Goal: Task Accomplishment & Management: Use online tool/utility

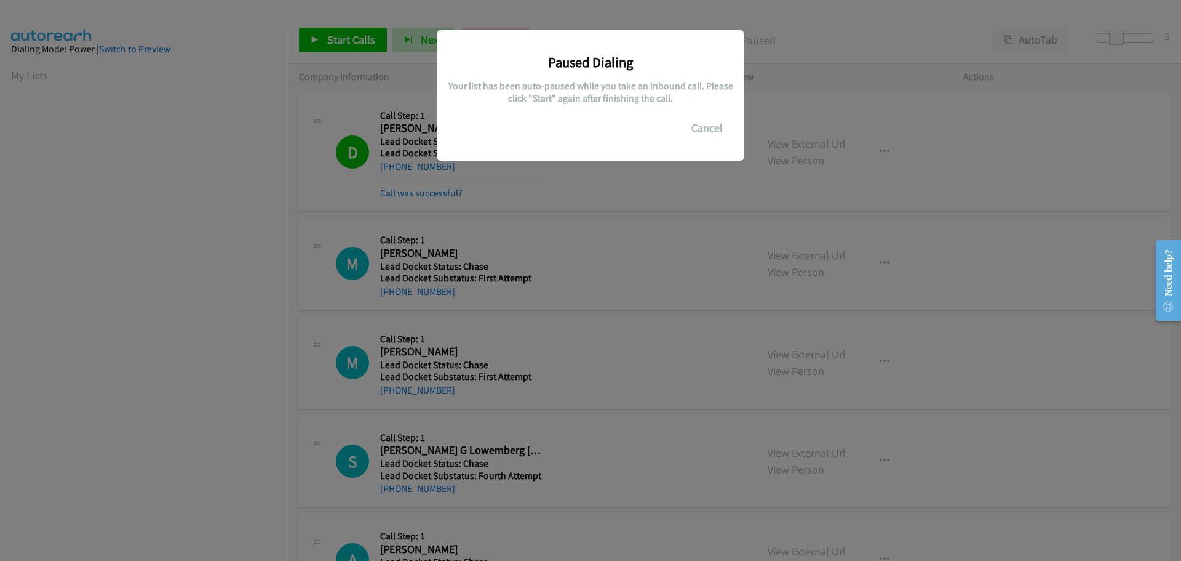
scroll to position [130, 0]
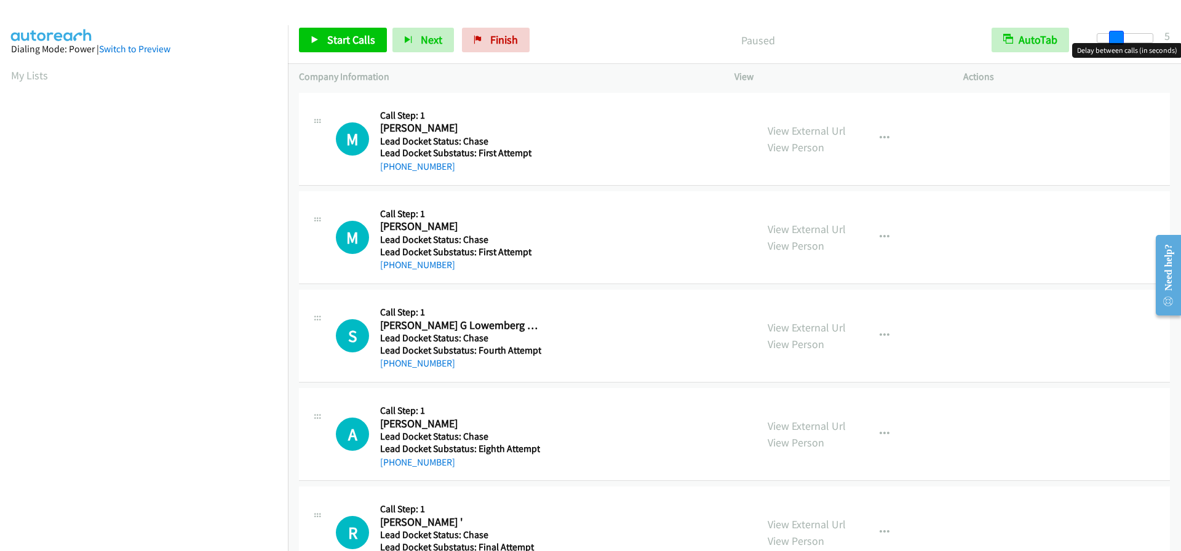
drag, startPoint x: 1098, startPoint y: 37, endPoint x: 1115, endPoint y: 39, distance: 17.3
click at [1115, 39] on span at bounding box center [1116, 38] width 15 height 15
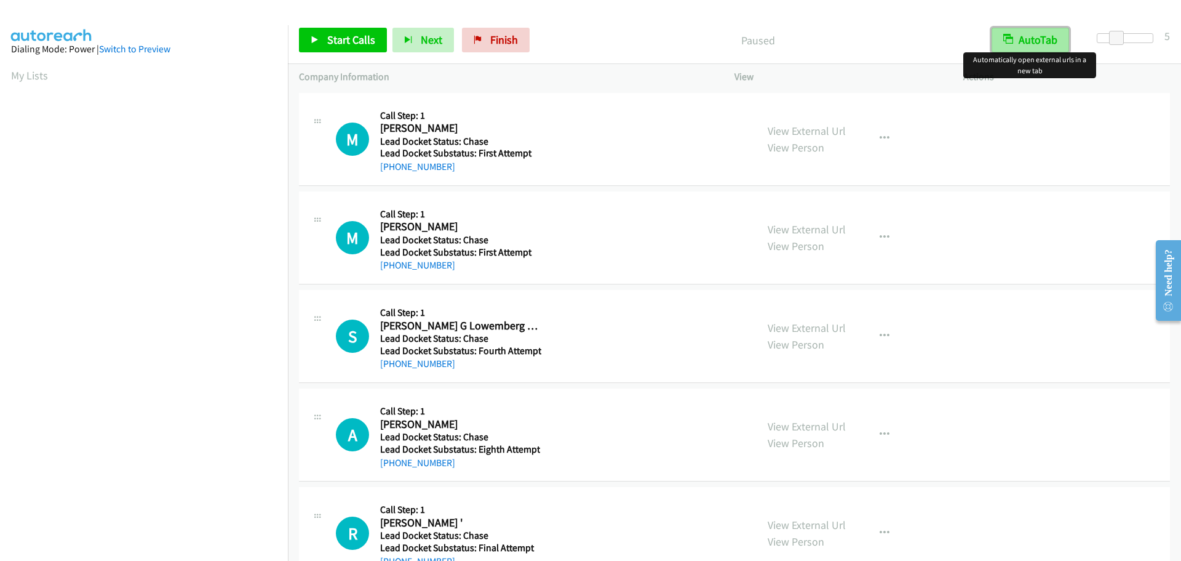
click at [1044, 37] on button "AutoTab" at bounding box center [1031, 40] width 78 height 25
click at [335, 34] on span "Start Calls" at bounding box center [351, 40] width 48 height 14
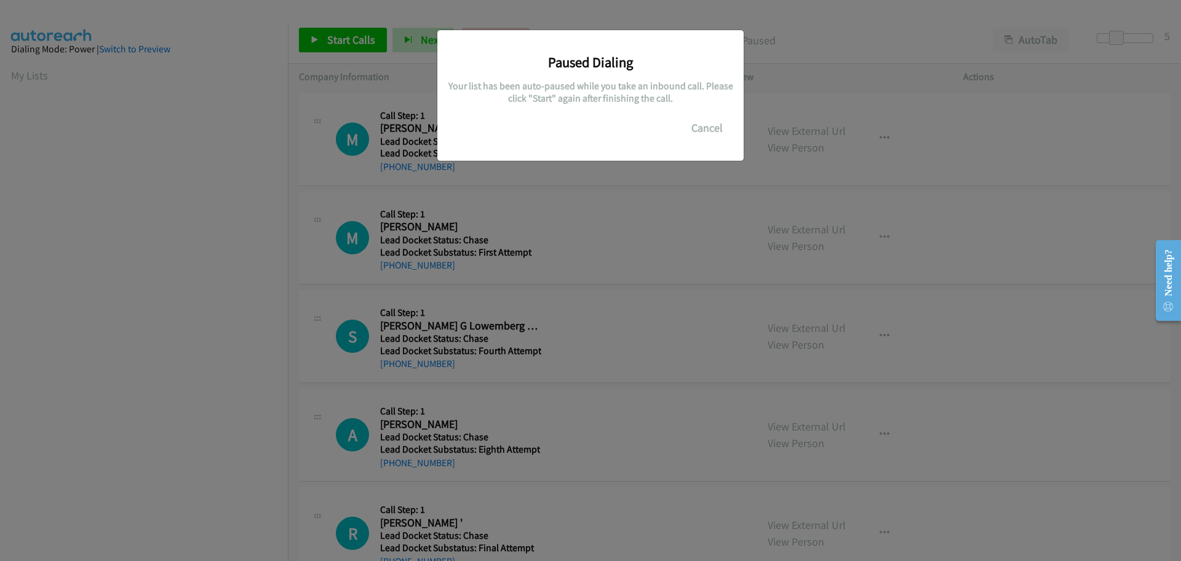
scroll to position [130, 0]
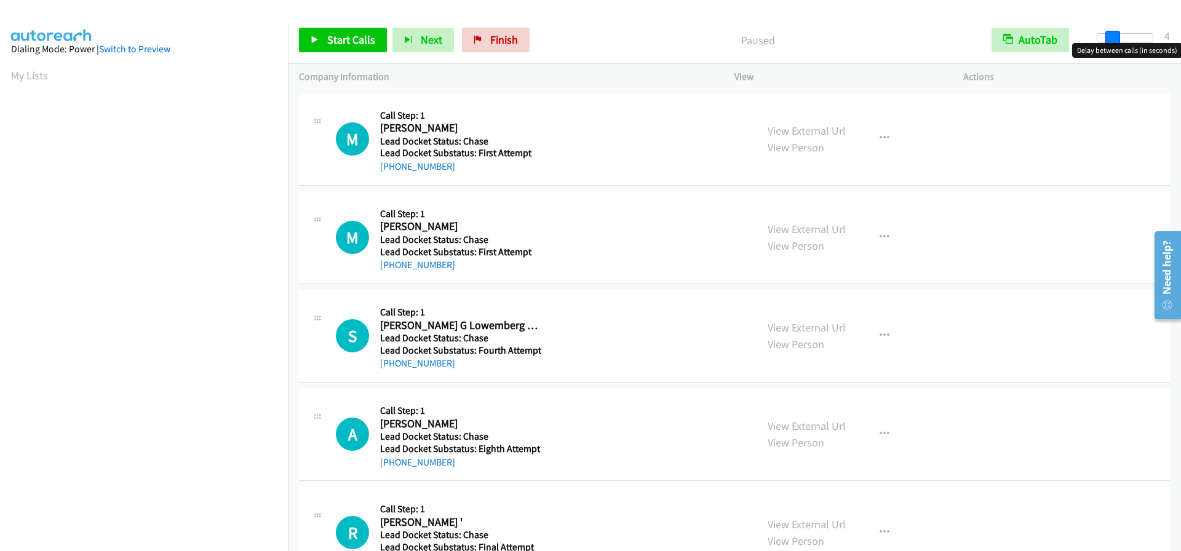
drag, startPoint x: 1098, startPoint y: 34, endPoint x: 1115, endPoint y: 34, distance: 16.6
click at [1115, 34] on span at bounding box center [1113, 38] width 15 height 15
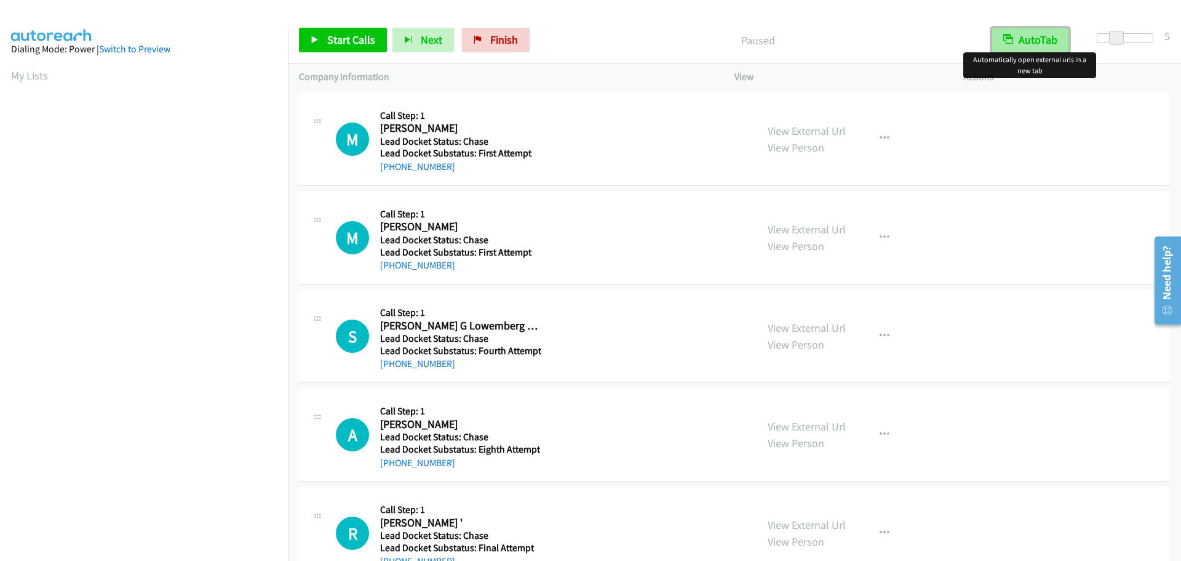
click at [1053, 38] on button "AutoTab" at bounding box center [1031, 40] width 78 height 25
click at [367, 36] on span "Start Calls" at bounding box center [351, 40] width 48 height 14
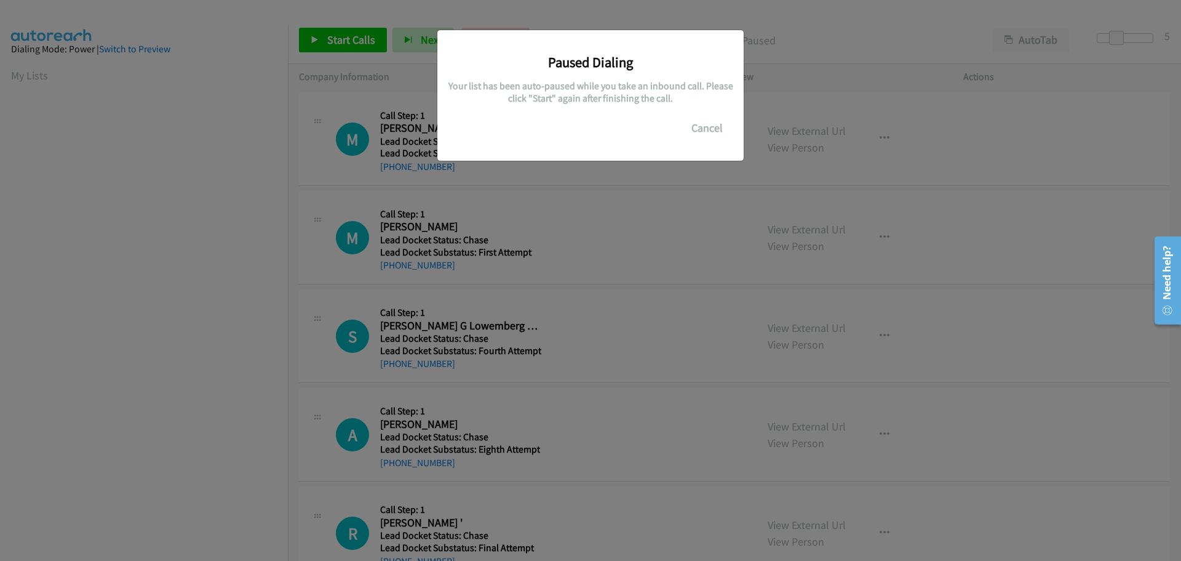
scroll to position [130, 0]
drag, startPoint x: 1100, startPoint y: 36, endPoint x: 1106, endPoint y: 39, distance: 6.9
click at [1106, 39] on main "Start Calls Pause Next Finish Paused AutoTab AutoTab 2 Company Information Info…" at bounding box center [590, 29] width 1181 height 58
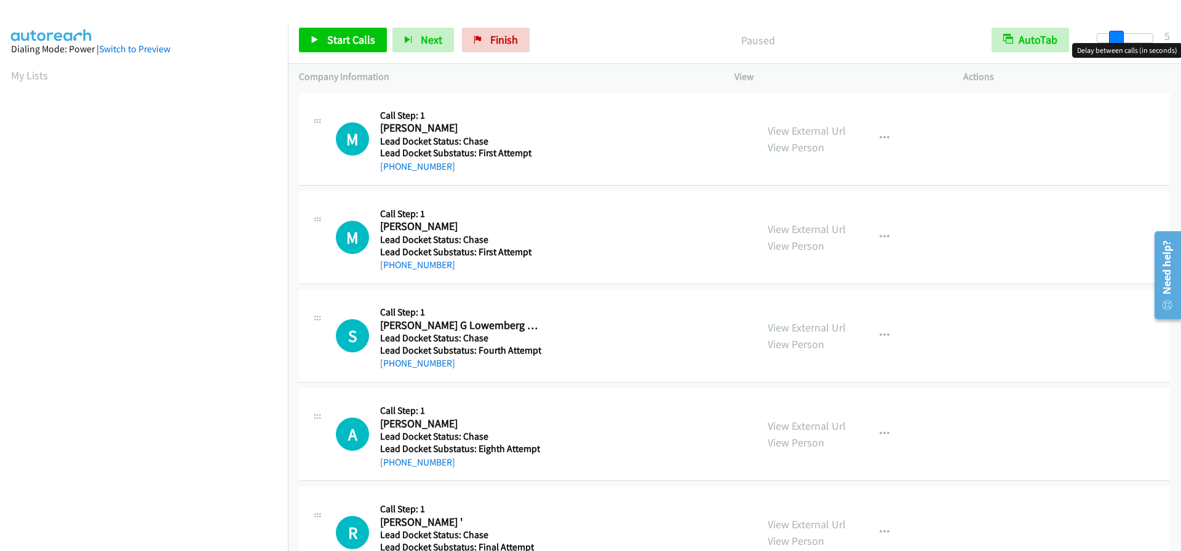
drag, startPoint x: 1100, startPoint y: 39, endPoint x: 1118, endPoint y: 39, distance: 17.9
click at [1118, 39] on span at bounding box center [1116, 38] width 15 height 15
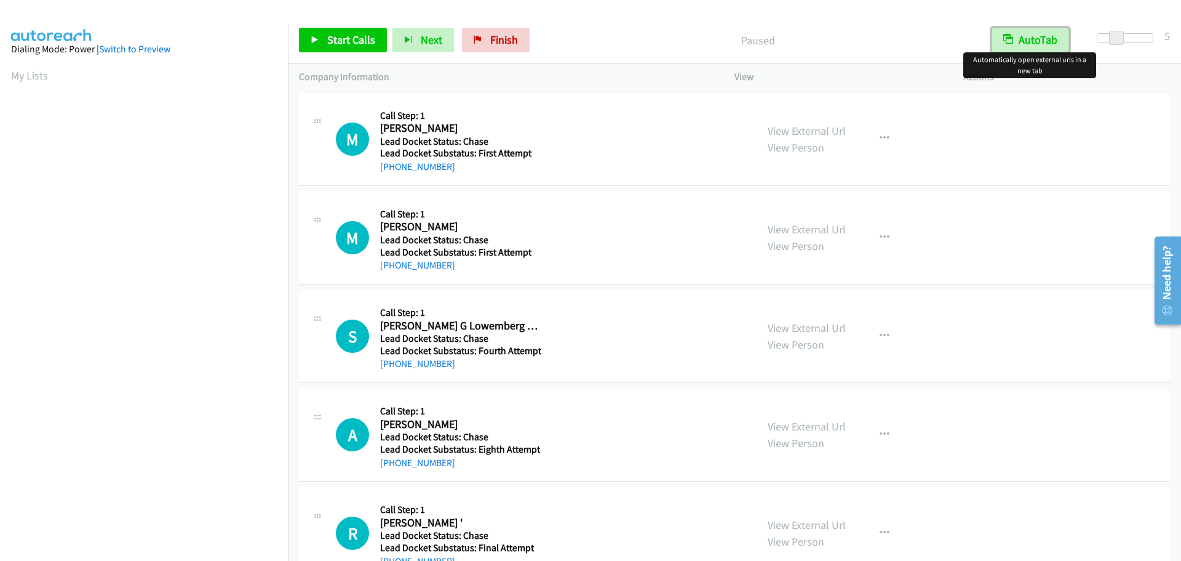
click at [1013, 37] on button "AutoTab" at bounding box center [1031, 40] width 78 height 25
click at [341, 42] on span "Start Calls" at bounding box center [351, 40] width 48 height 14
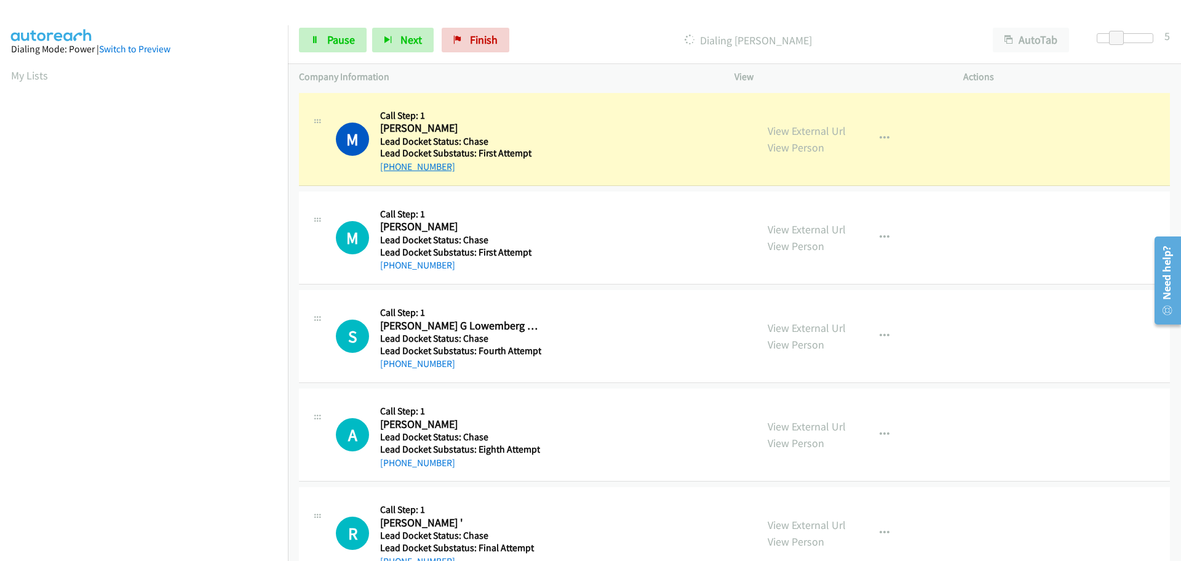
drag, startPoint x: 447, startPoint y: 167, endPoint x: 392, endPoint y: 164, distance: 54.8
click at [392, 164] on div "+1 336-829-8331" at bounding box center [459, 166] width 158 height 15
copy link "336-829-8331"
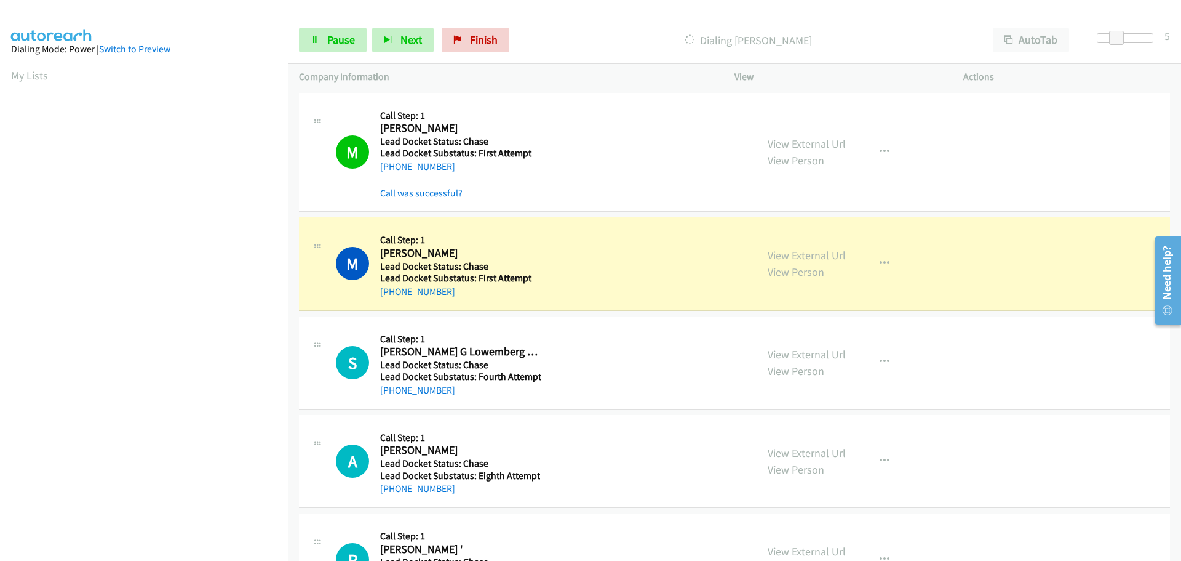
scroll to position [130, 0]
drag, startPoint x: 457, startPoint y: 298, endPoint x: 391, endPoint y: 294, distance: 66.6
click at [391, 294] on div "+1 571-229-2821" at bounding box center [459, 291] width 158 height 15
copy link "571-229-2821"
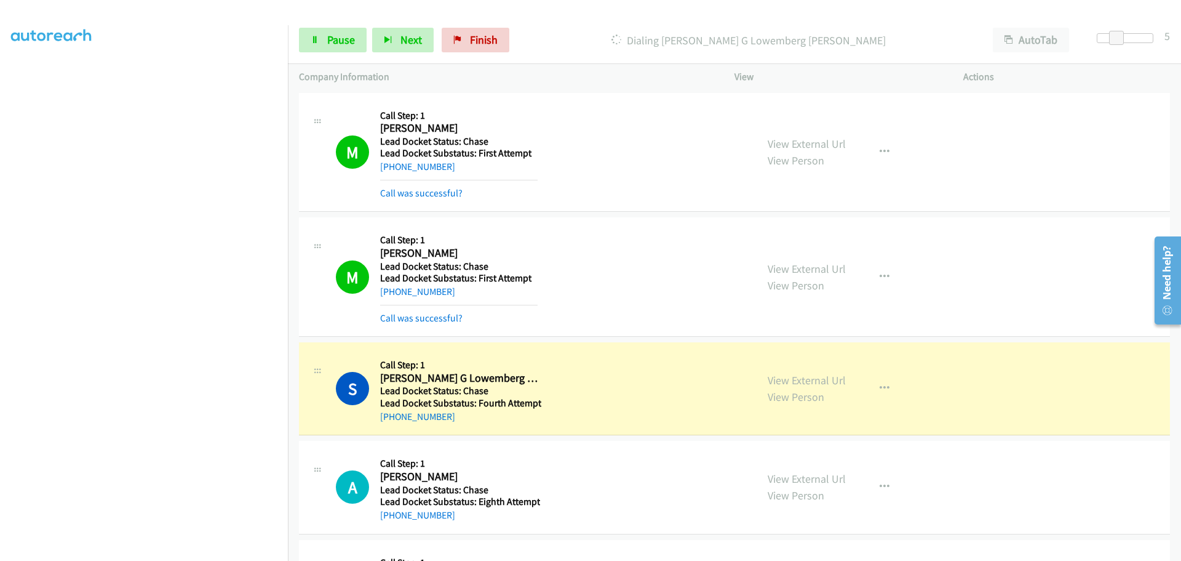
drag, startPoint x: 482, startPoint y: 420, endPoint x: 391, endPoint y: 422, distance: 91.1
click at [391, 422] on div "+1 646-673-5363" at bounding box center [460, 416] width 161 height 15
copy link "646-673-5363"
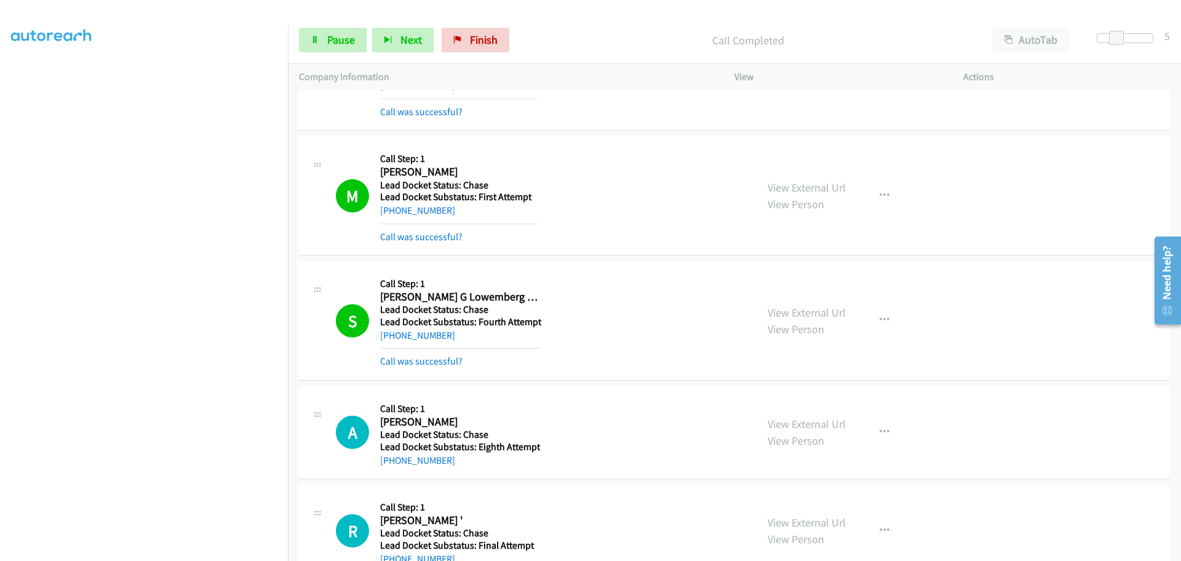
scroll to position [185, 0]
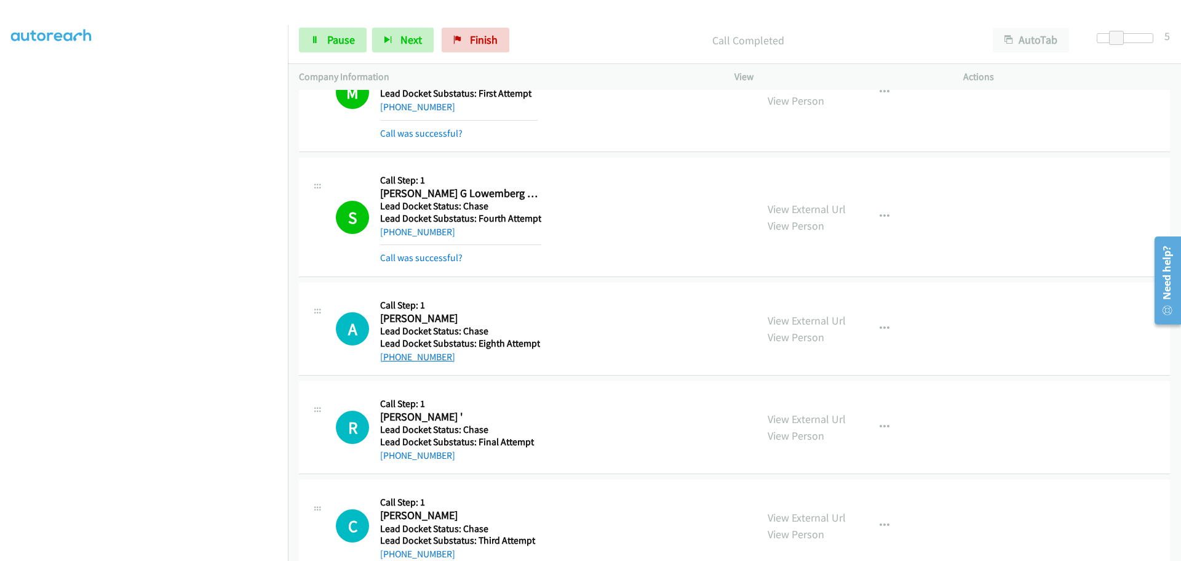
drag, startPoint x: 450, startPoint y: 357, endPoint x: 393, endPoint y: 357, distance: 57.2
click at [393, 357] on div "+1 708-423-9128" at bounding box center [460, 356] width 160 height 15
copy link "708-423-9128"
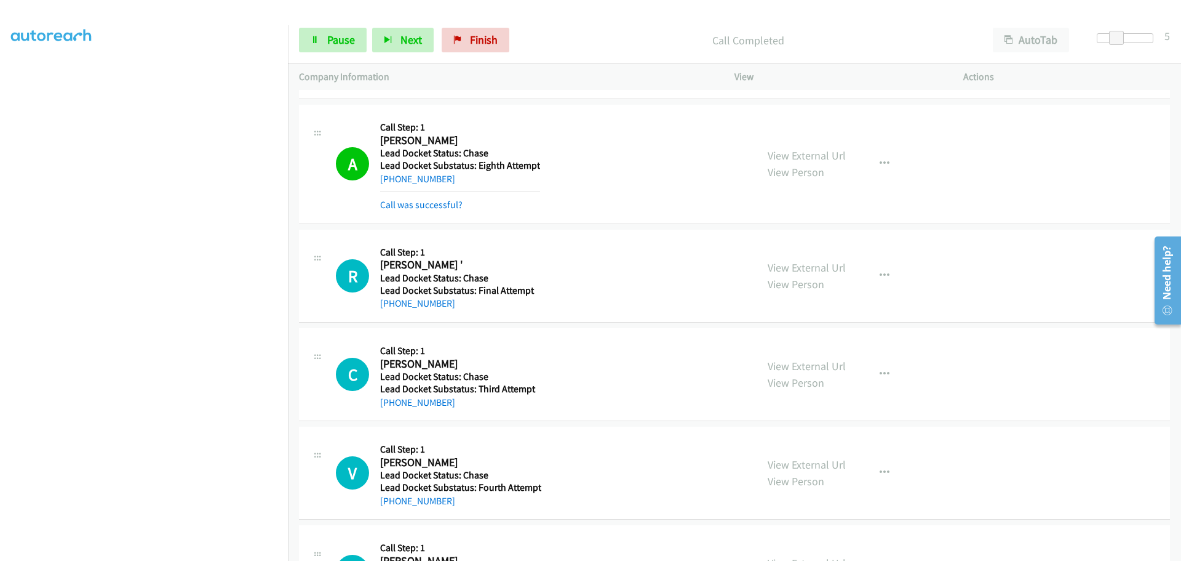
scroll to position [369, 0]
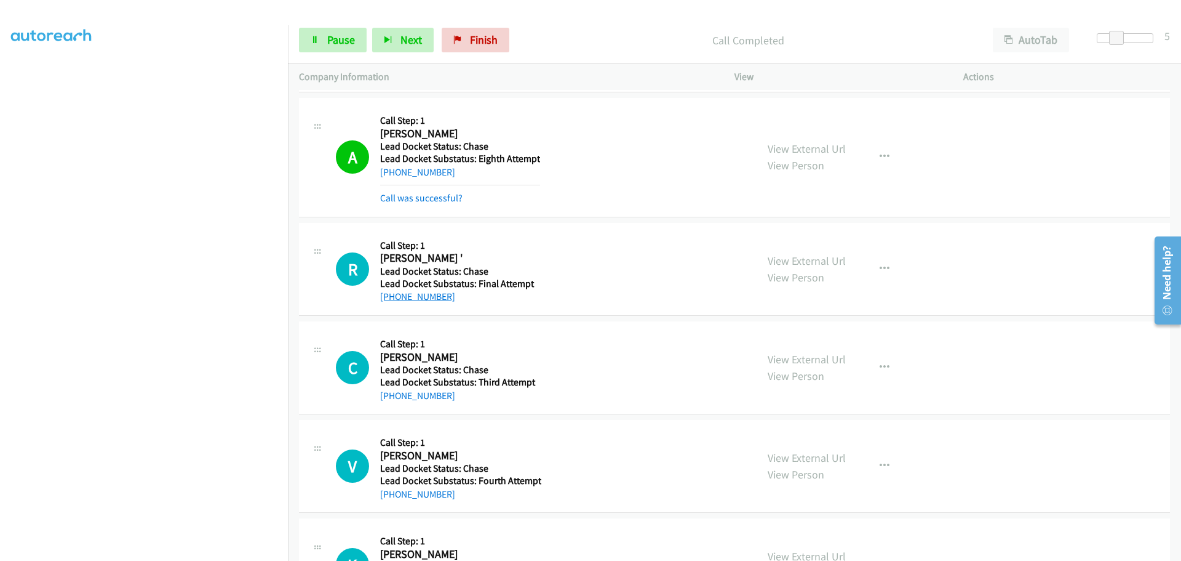
drag, startPoint x: 461, startPoint y: 298, endPoint x: 391, endPoint y: 302, distance: 70.2
click at [391, 302] on div "+1 614-596-0125" at bounding box center [459, 296] width 158 height 15
copy link "614-596-0125"
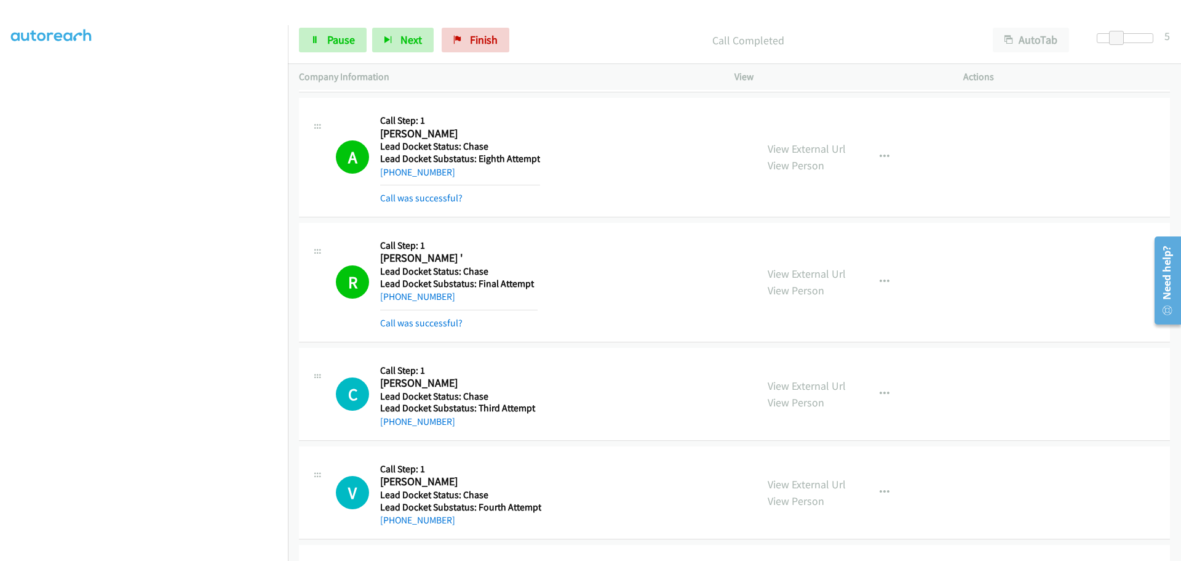
scroll to position [431, 0]
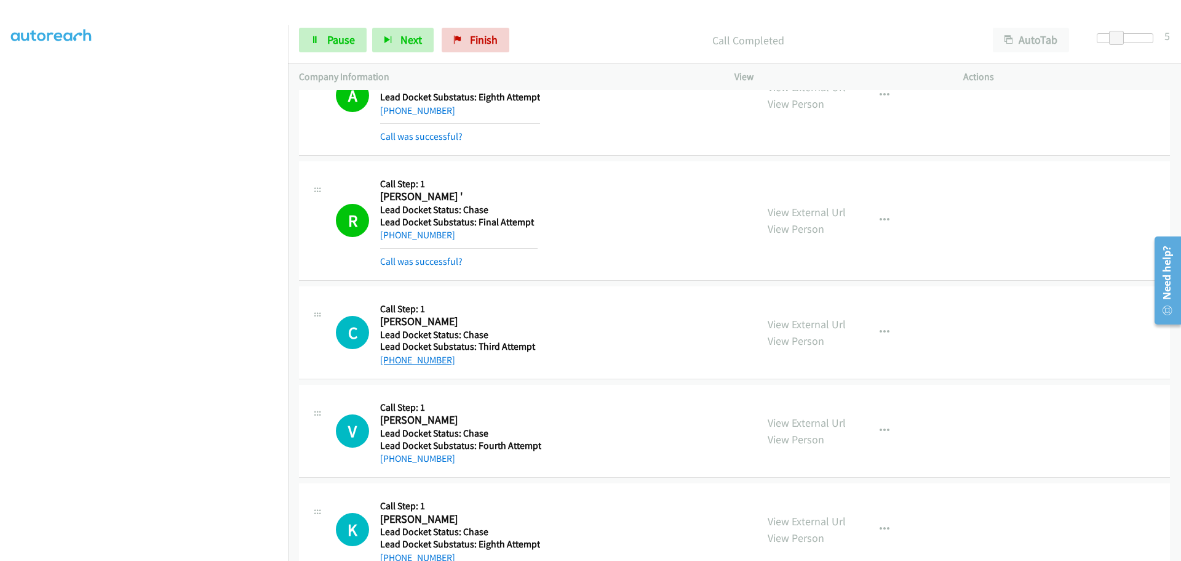
drag, startPoint x: 461, startPoint y: 360, endPoint x: 391, endPoint y: 362, distance: 69.6
click at [391, 362] on div "+1 918-678-2826" at bounding box center [459, 360] width 158 height 15
copy link "918-678-2826"
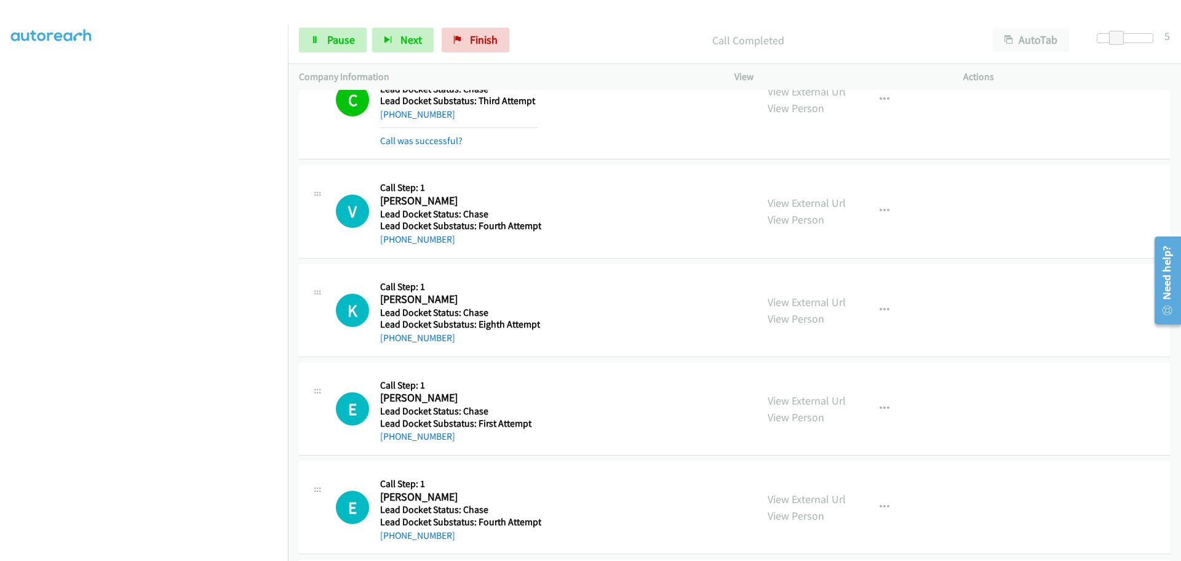
scroll to position [677, 0]
drag, startPoint x: 457, startPoint y: 240, endPoint x: 392, endPoint y: 242, distance: 65.2
click at [392, 242] on div "+1 443-629-8594" at bounding box center [460, 238] width 161 height 15
copy link "443-629-8594"
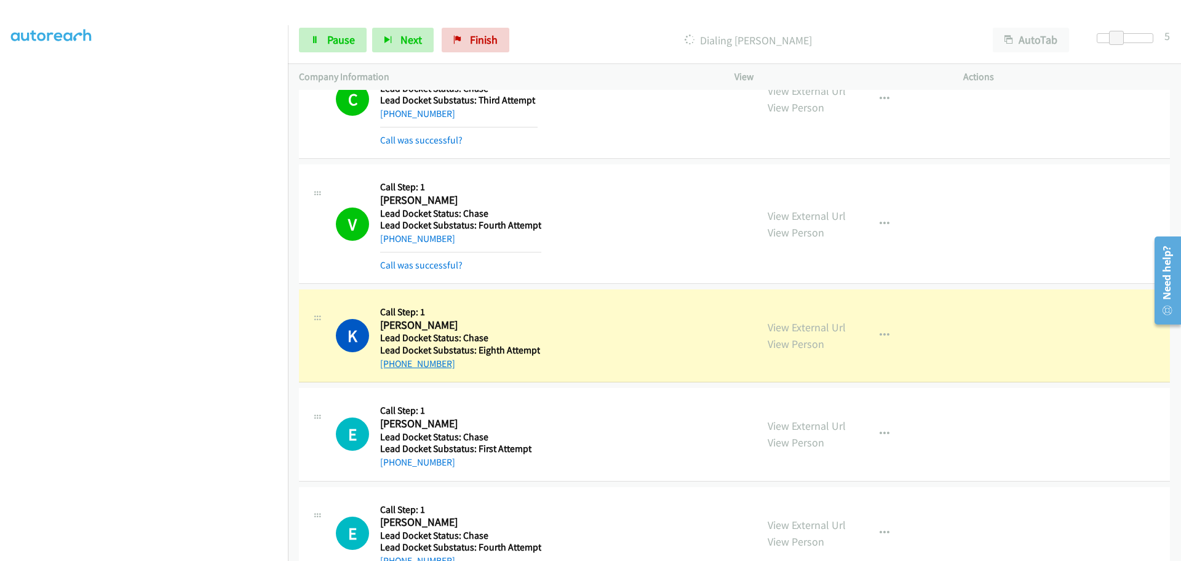
drag, startPoint x: 442, startPoint y: 364, endPoint x: 393, endPoint y: 365, distance: 49.9
click at [391, 366] on div "+1 407-692-1052" at bounding box center [460, 363] width 160 height 15
copy link "407-692-1052"
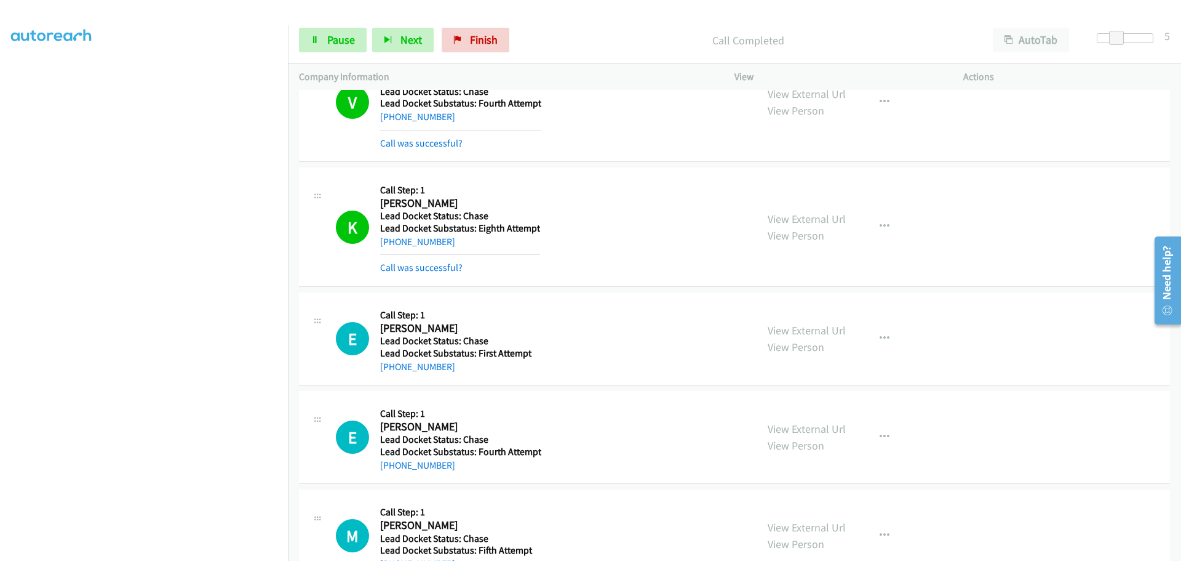
scroll to position [800, 0]
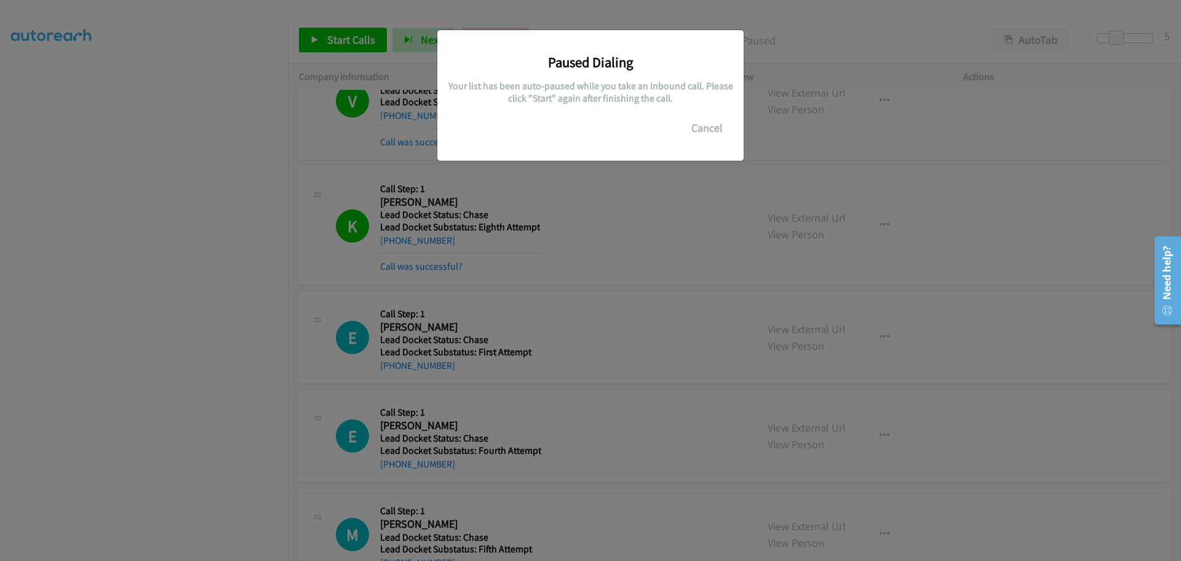
click at [444, 368] on div "Paused Dialing Your list has been auto-paused while you take an inbound call. P…" at bounding box center [590, 285] width 1181 height 549
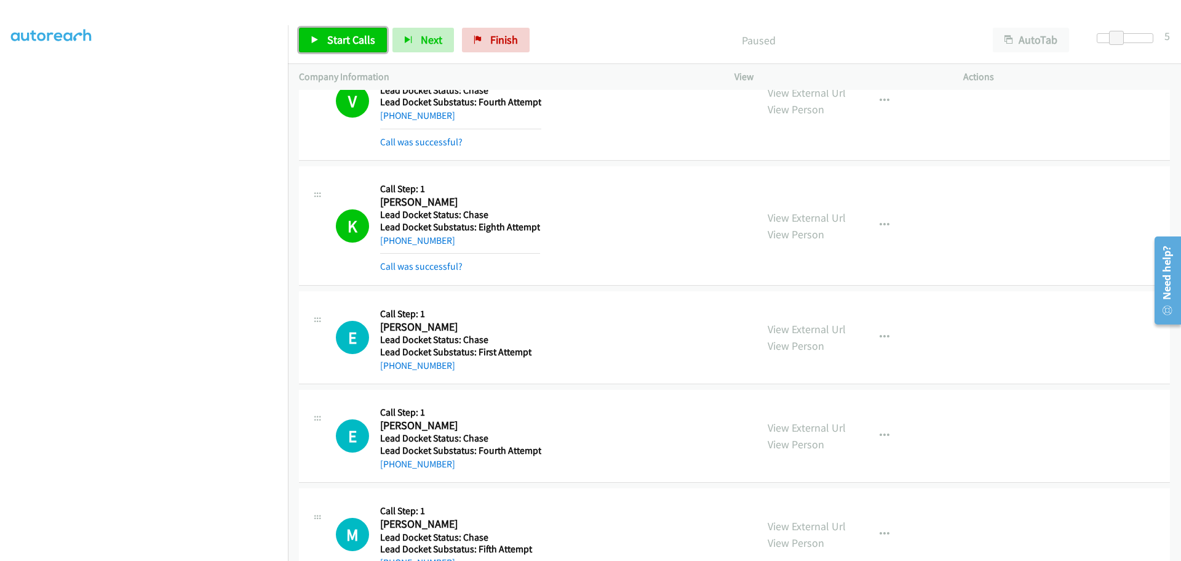
click at [343, 40] on span "Start Calls" at bounding box center [351, 40] width 48 height 14
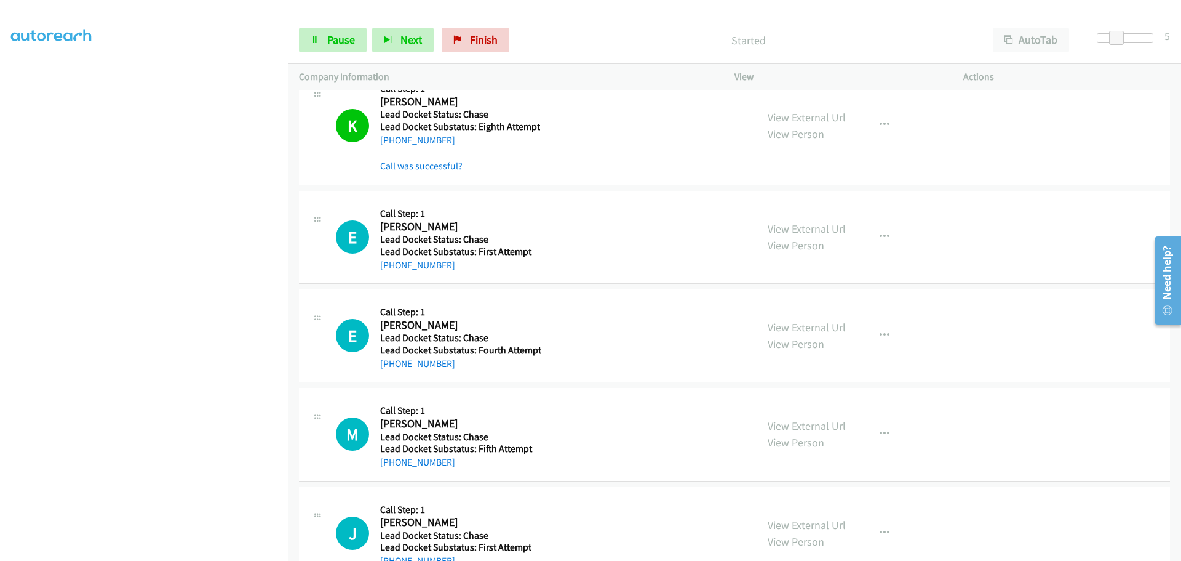
scroll to position [923, 0]
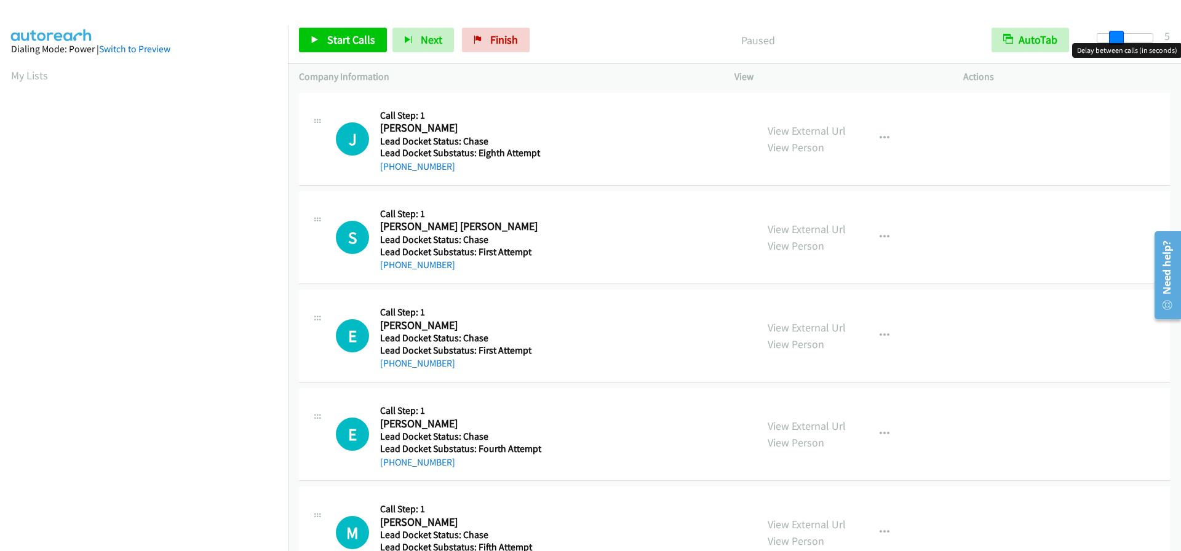
drag, startPoint x: 1097, startPoint y: 34, endPoint x: 1116, endPoint y: 35, distance: 18.5
click at [1116, 35] on span at bounding box center [1116, 38] width 15 height 15
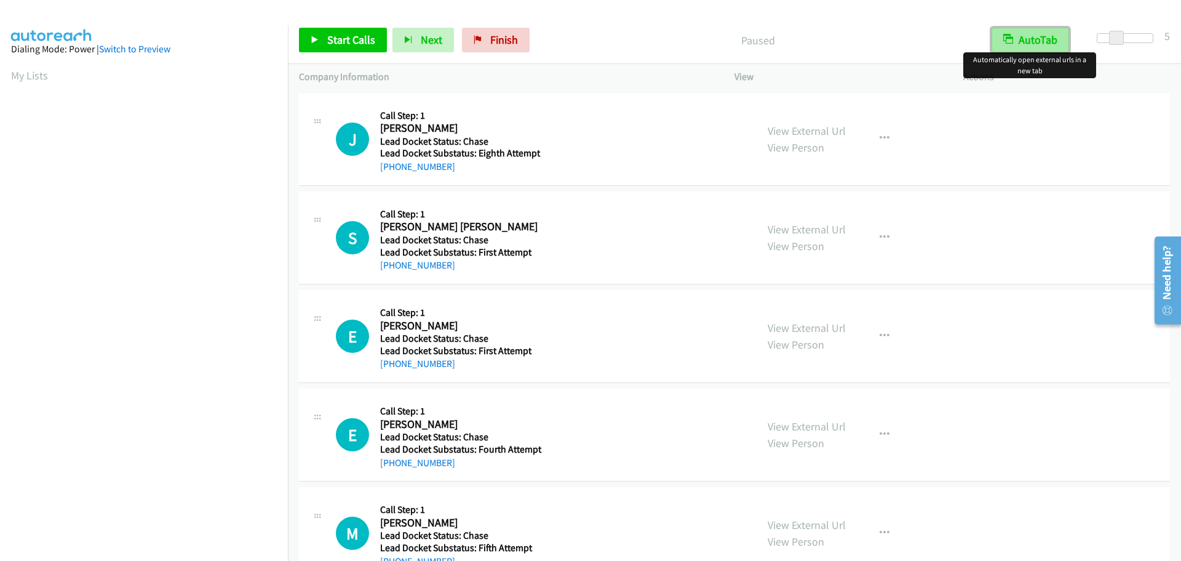
click at [1043, 39] on button "AutoTab" at bounding box center [1031, 40] width 78 height 25
click at [359, 41] on span "Start Calls" at bounding box center [351, 40] width 48 height 14
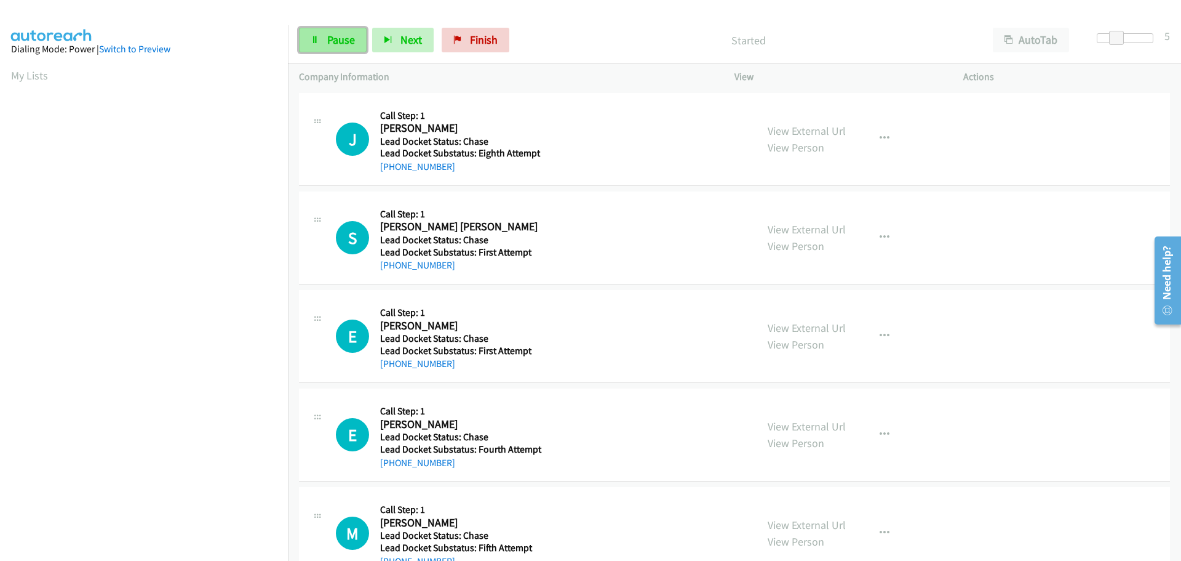
click at [329, 44] on span "Pause" at bounding box center [341, 40] width 28 height 14
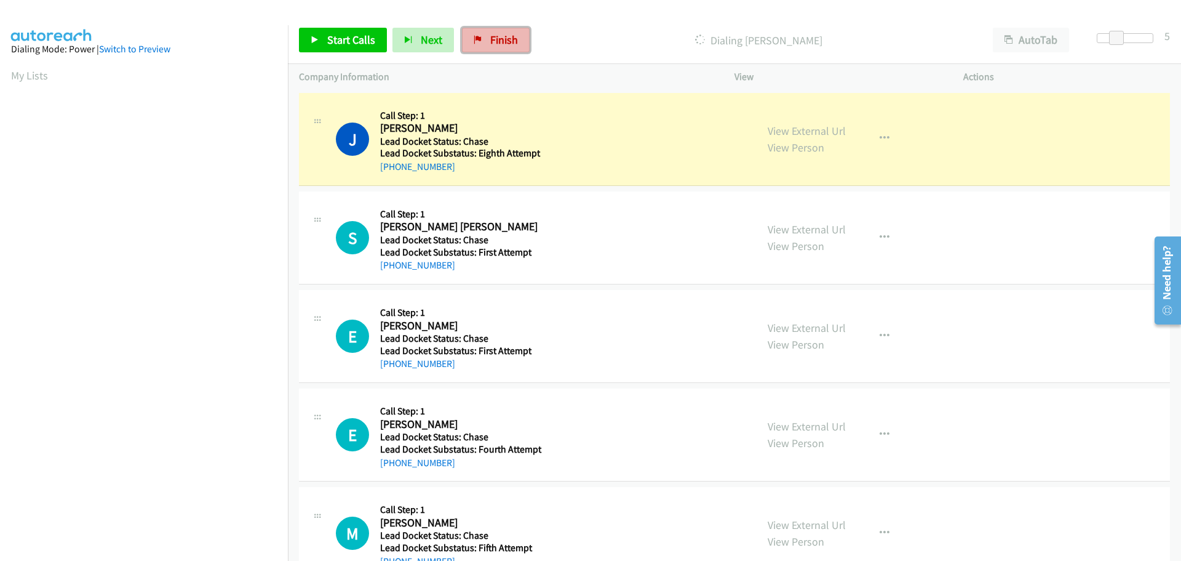
click at [499, 46] on span "Finish" at bounding box center [504, 40] width 28 height 14
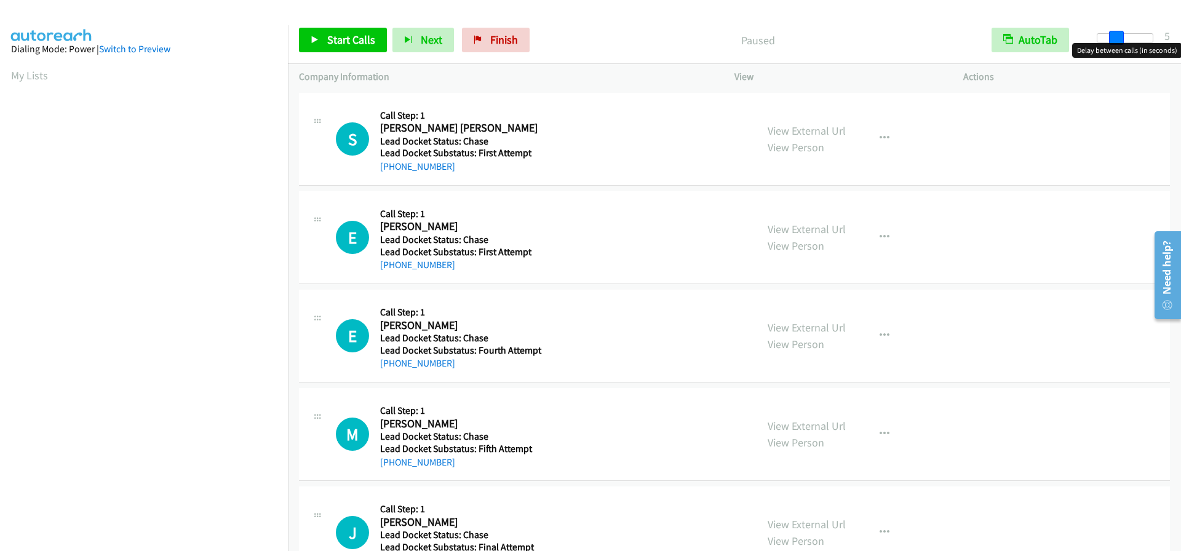
drag, startPoint x: 1099, startPoint y: 37, endPoint x: 1118, endPoint y: 40, distance: 19.3
click at [1118, 40] on span at bounding box center [1116, 38] width 15 height 15
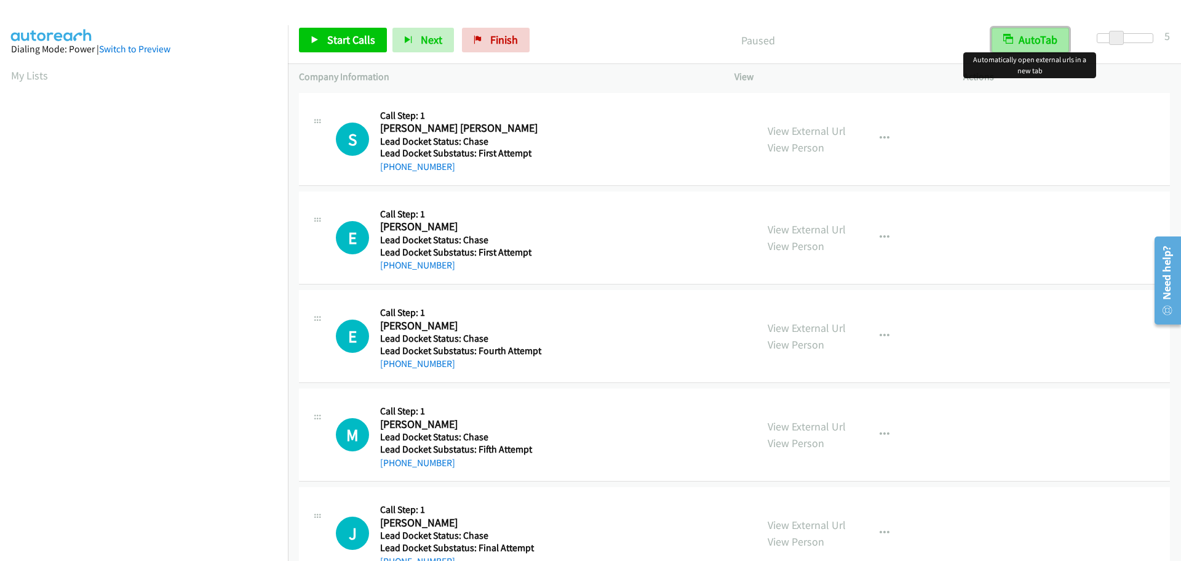
click at [1046, 41] on button "AutoTab" at bounding box center [1031, 40] width 78 height 25
click at [349, 44] on span "Start Calls" at bounding box center [351, 40] width 48 height 14
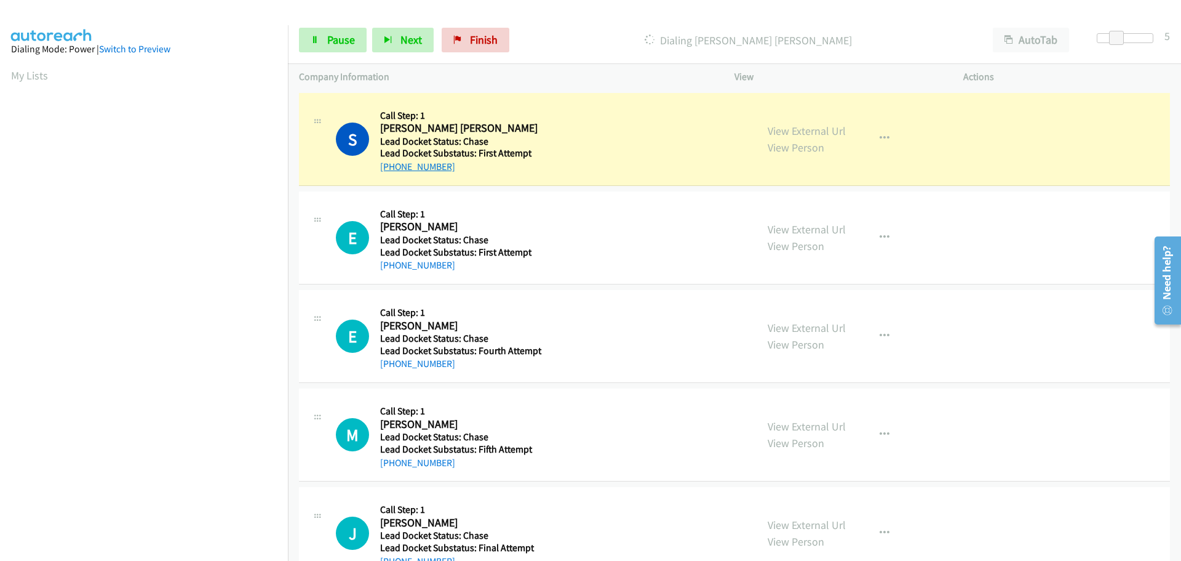
drag, startPoint x: 452, startPoint y: 168, endPoint x: 392, endPoint y: 165, distance: 60.4
click at [392, 165] on div "[PHONE_NUMBER]" at bounding box center [462, 166] width 164 height 15
copy link "[PHONE_NUMBER]"
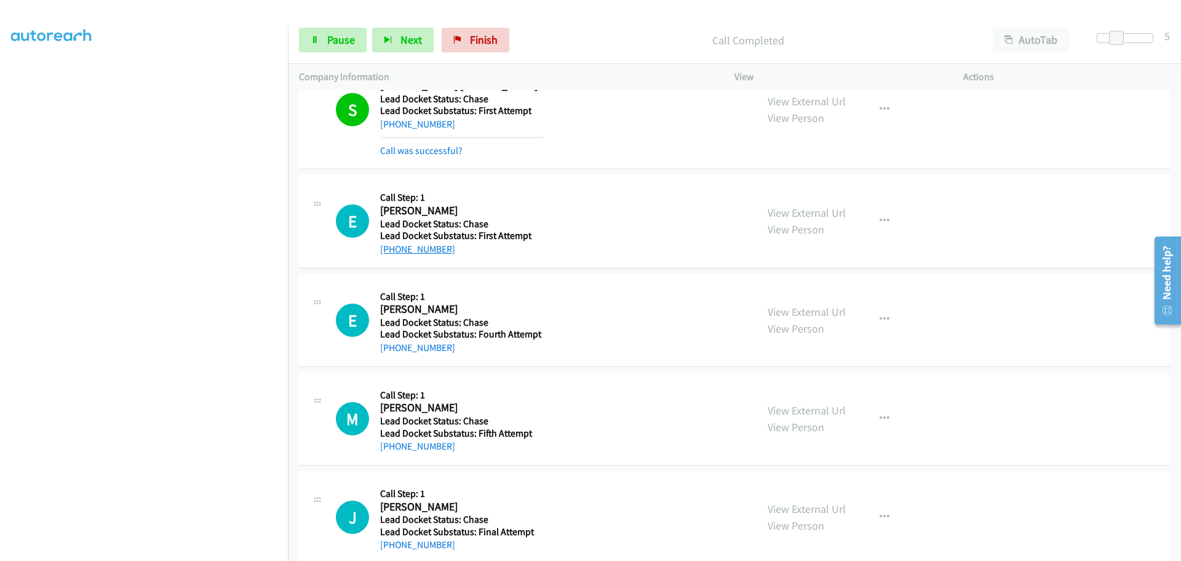
scroll to position [62, 0]
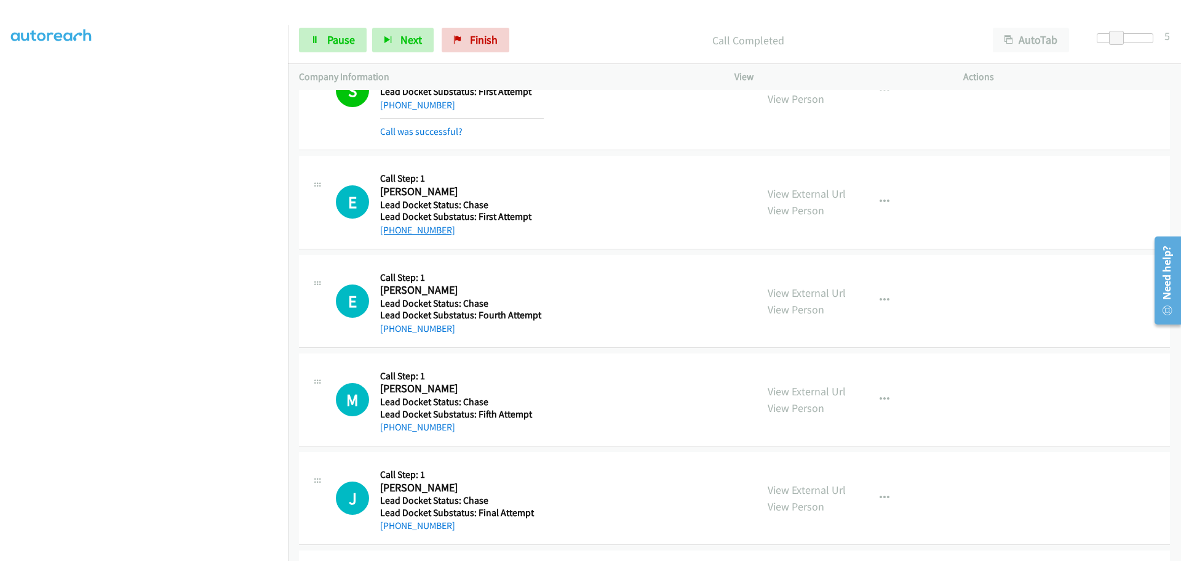
drag, startPoint x: 459, startPoint y: 228, endPoint x: 390, endPoint y: 232, distance: 69.0
click at [390, 232] on div "[PHONE_NUMBER]" at bounding box center [462, 230] width 164 height 15
copy link "[PHONE_NUMBER]"
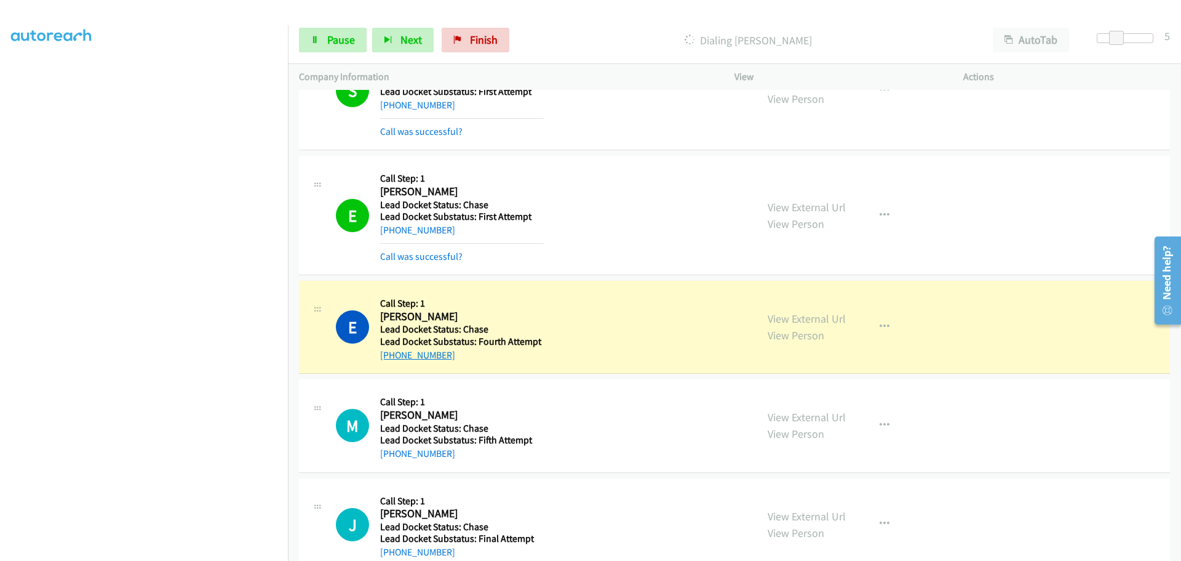
drag, startPoint x: 463, startPoint y: 359, endPoint x: 393, endPoint y: 358, distance: 69.5
click at [393, 358] on div "[PHONE_NUMBER]" at bounding box center [462, 355] width 164 height 15
copy link "[PHONE_NUMBER]"
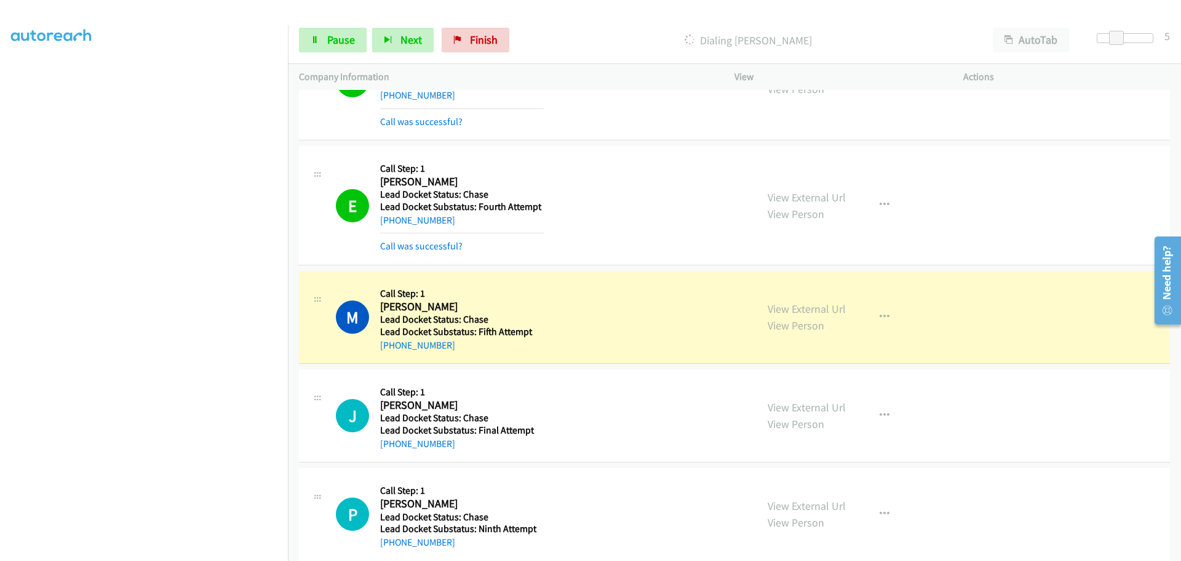
scroll to position [246, 0]
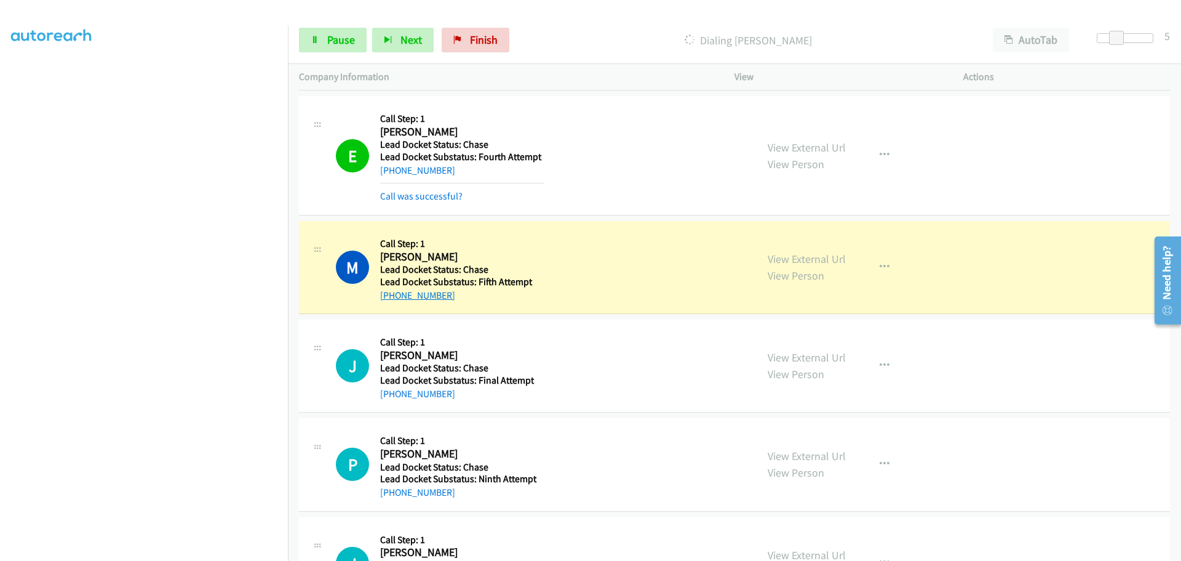
drag, startPoint x: 456, startPoint y: 294, endPoint x: 393, endPoint y: 300, distance: 63.0
click at [393, 300] on div "[PHONE_NUMBER]" at bounding box center [462, 295] width 164 height 15
copy link "[PHONE_NUMBER]"
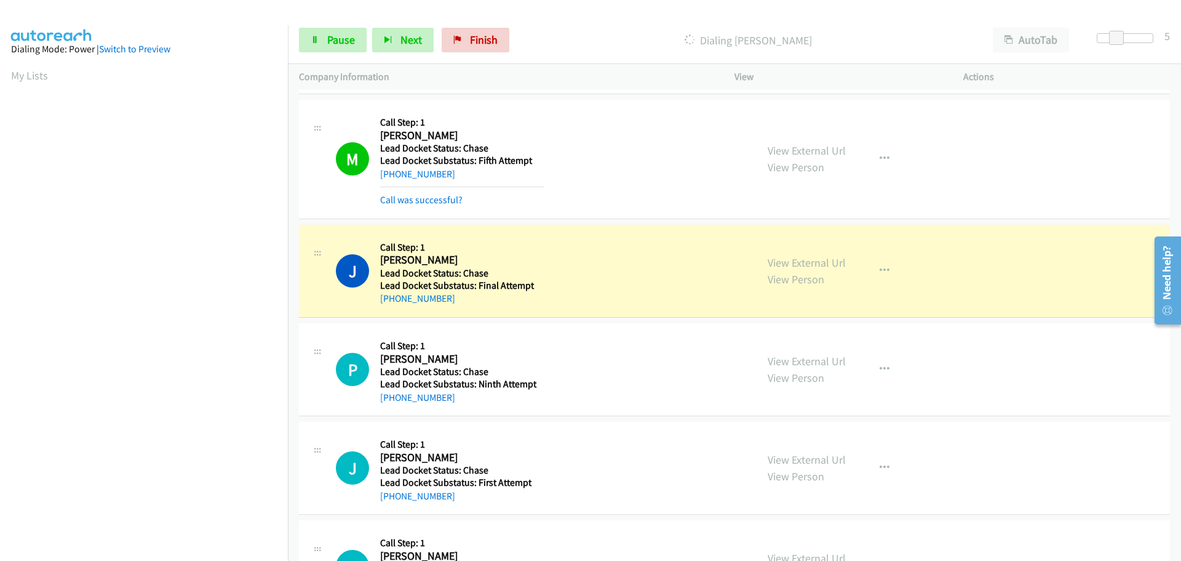
scroll to position [369, 0]
drag, startPoint x: 455, startPoint y: 294, endPoint x: 393, endPoint y: 304, distance: 63.5
click at [393, 304] on div "J Callback Scheduled Call Step: 1 [PERSON_NAME] America/Los_Angeles Lead Docket…" at bounding box center [734, 269] width 871 height 93
copy link "[PHONE_NUMBER]"
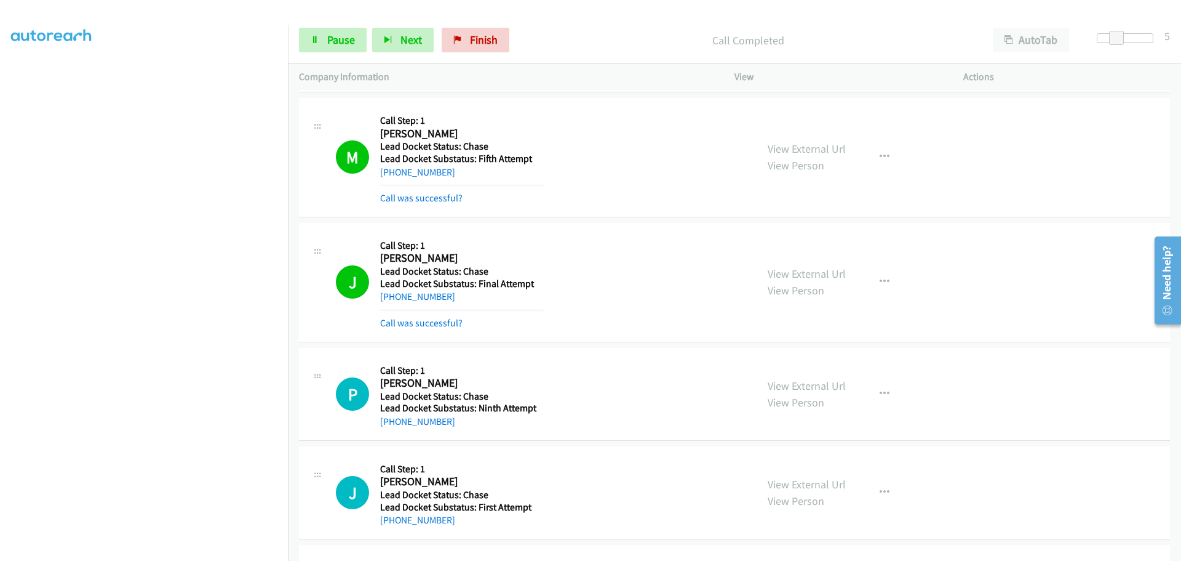
scroll to position [431, 0]
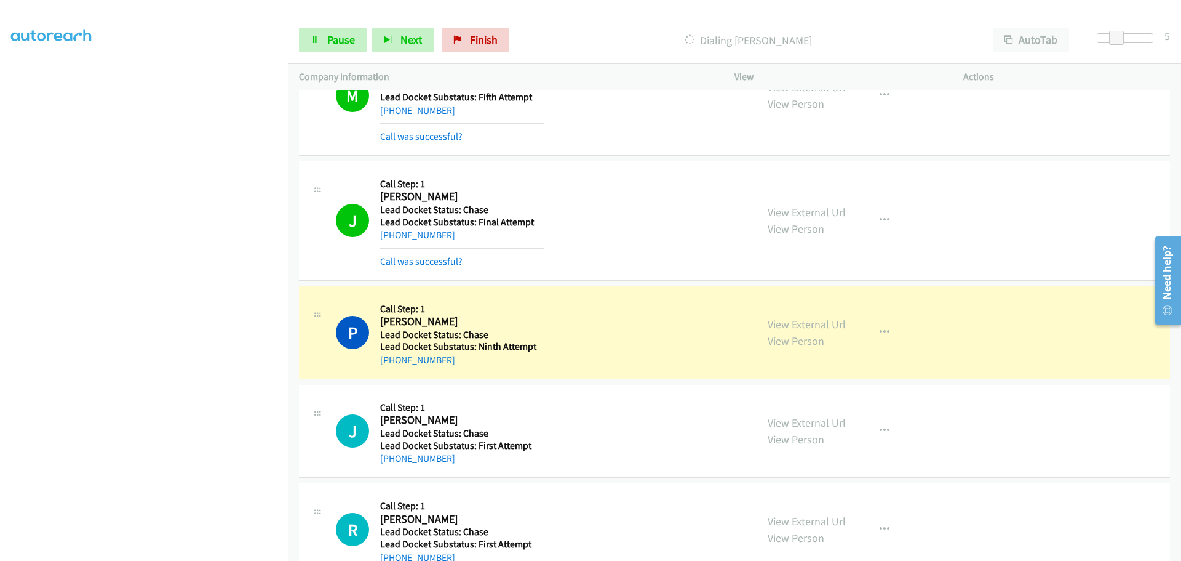
drag, startPoint x: 463, startPoint y: 360, endPoint x: 391, endPoint y: 369, distance: 72.6
click at [391, 369] on div "P Callback Scheduled Call Step: 1 [PERSON_NAME] America/Los_Angeles Lead Docket…" at bounding box center [734, 332] width 871 height 93
copy link "[PHONE_NUMBER]"
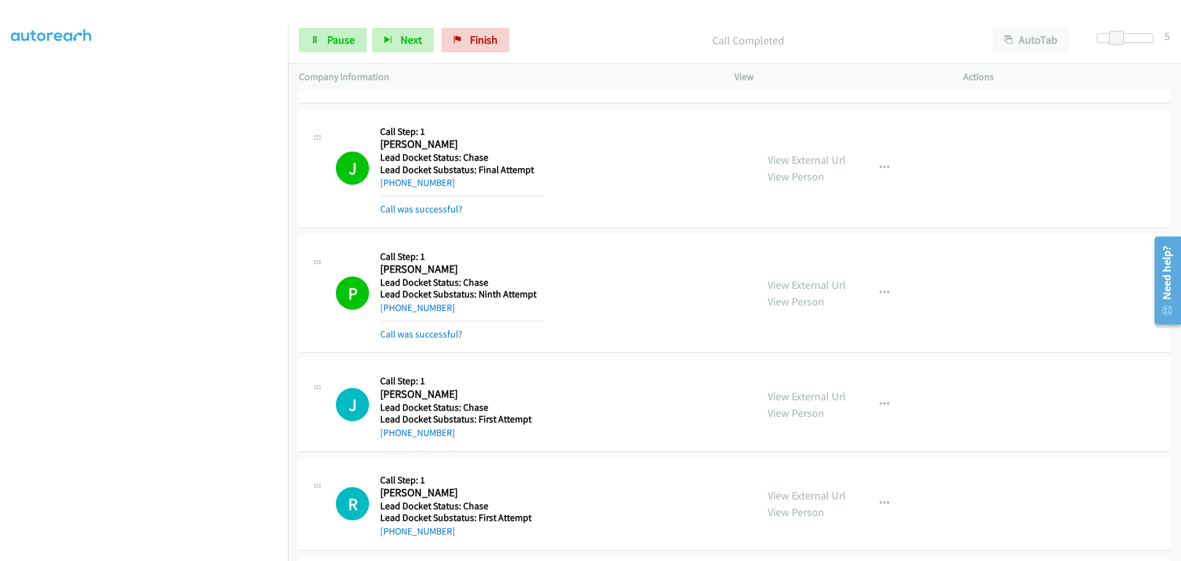
scroll to position [554, 0]
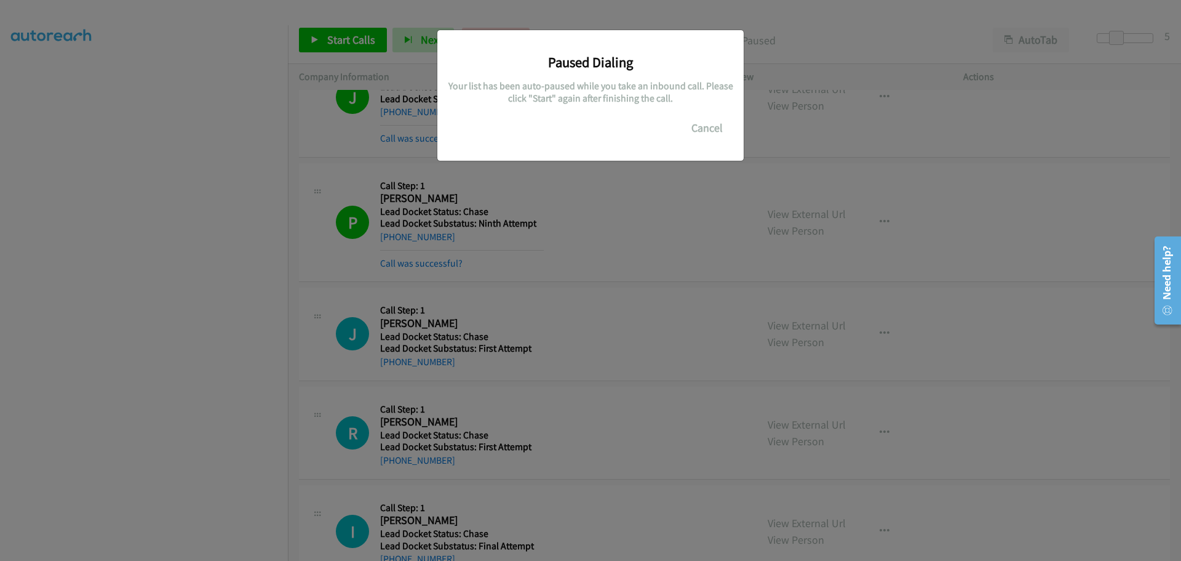
drag, startPoint x: 467, startPoint y: 359, endPoint x: 394, endPoint y: 367, distance: 73.0
click at [394, 58] on main "Start Calls Pause Next Finish Paused AutoTab AutoTab 5 Company Information Info…" at bounding box center [590, 29] width 1181 height 58
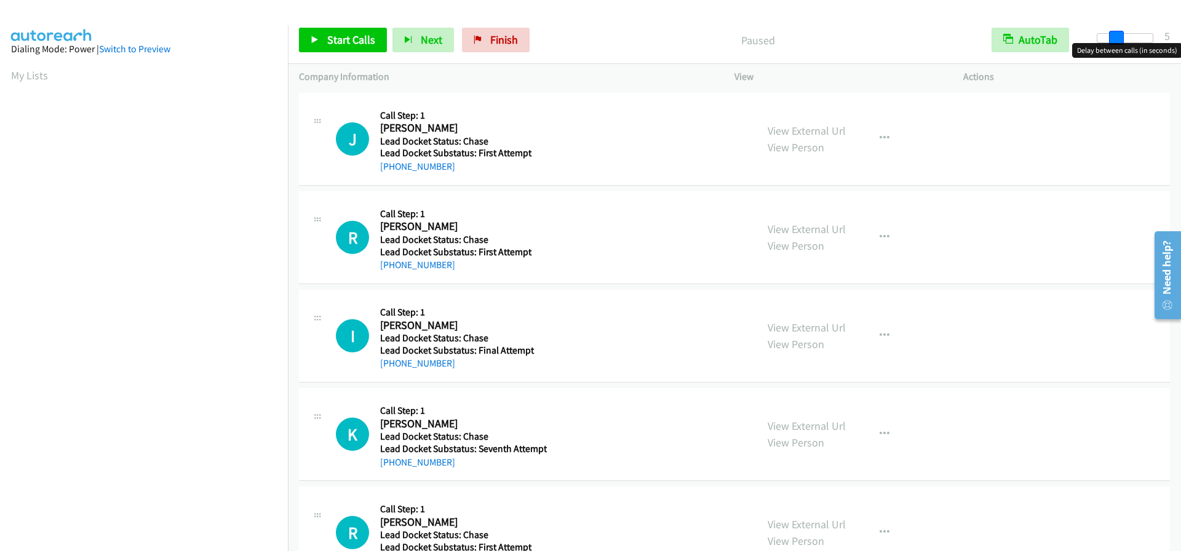
drag, startPoint x: 1096, startPoint y: 34, endPoint x: 1114, endPoint y: 33, distance: 17.3
click at [1114, 33] on span at bounding box center [1116, 38] width 15 height 15
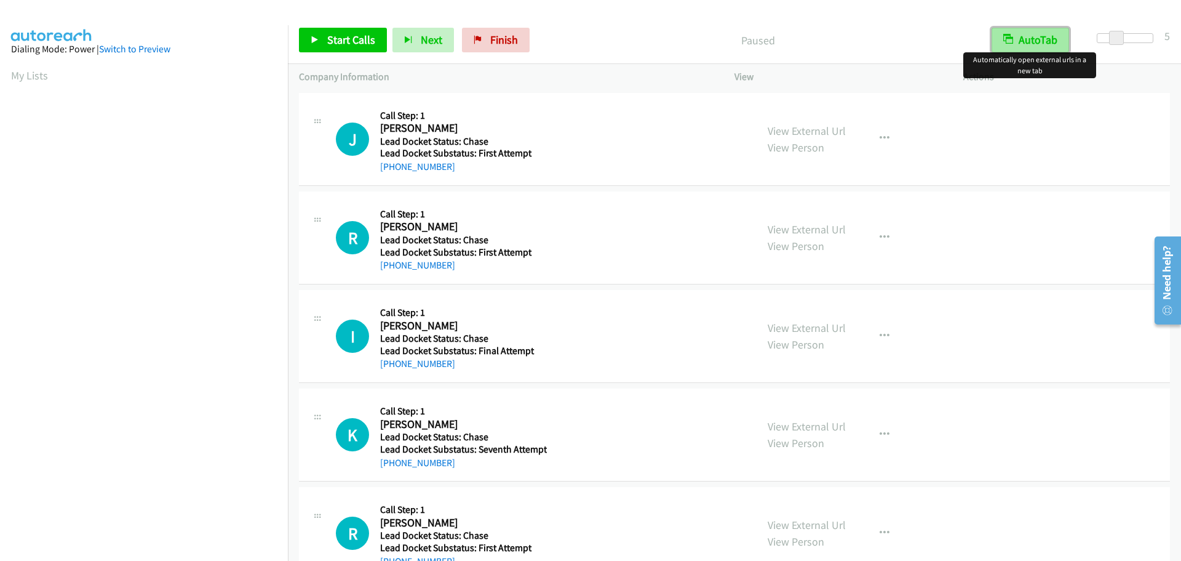
click at [1054, 44] on button "AutoTab" at bounding box center [1031, 40] width 78 height 25
click at [365, 44] on span "Start Calls" at bounding box center [351, 40] width 48 height 14
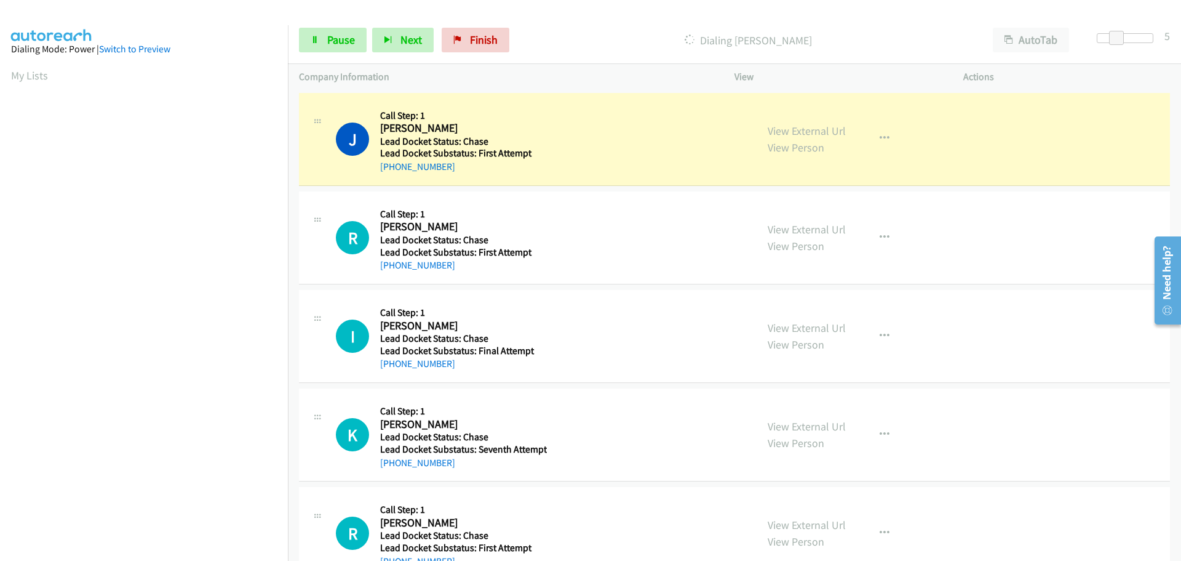
drag, startPoint x: 450, startPoint y: 170, endPoint x: 391, endPoint y: 181, distance: 60.6
click at [391, 181] on div "J Callback Scheduled Call Step: [STREET_ADDRESS][PERSON_NAME] [GEOGRAPHIC_DATA]…" at bounding box center [734, 139] width 871 height 93
copy link "[PHONE_NUMBER]"
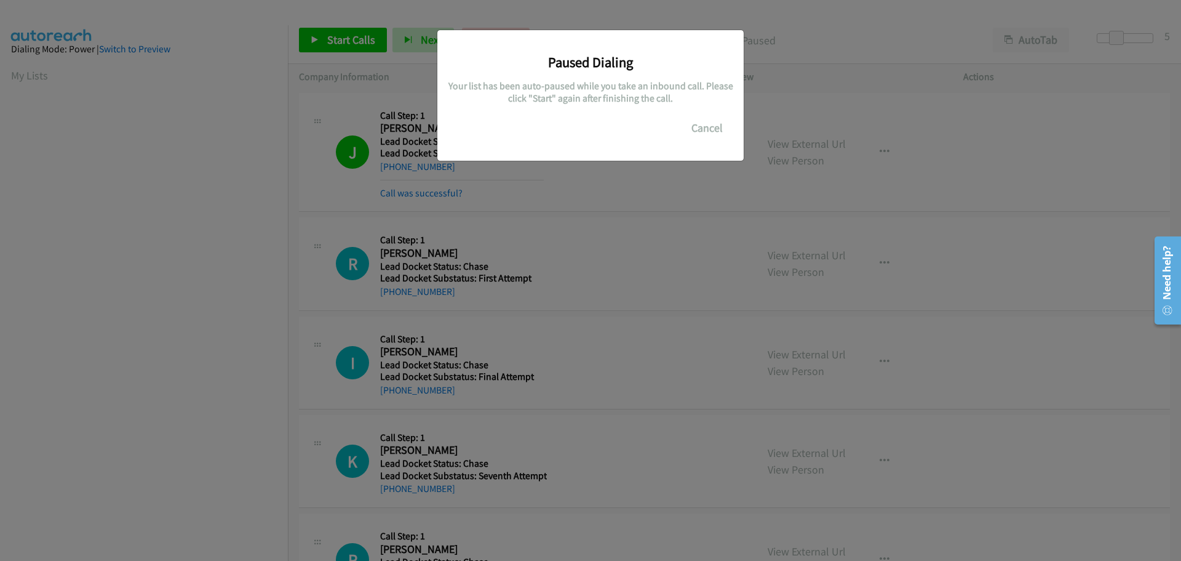
scroll to position [130, 0]
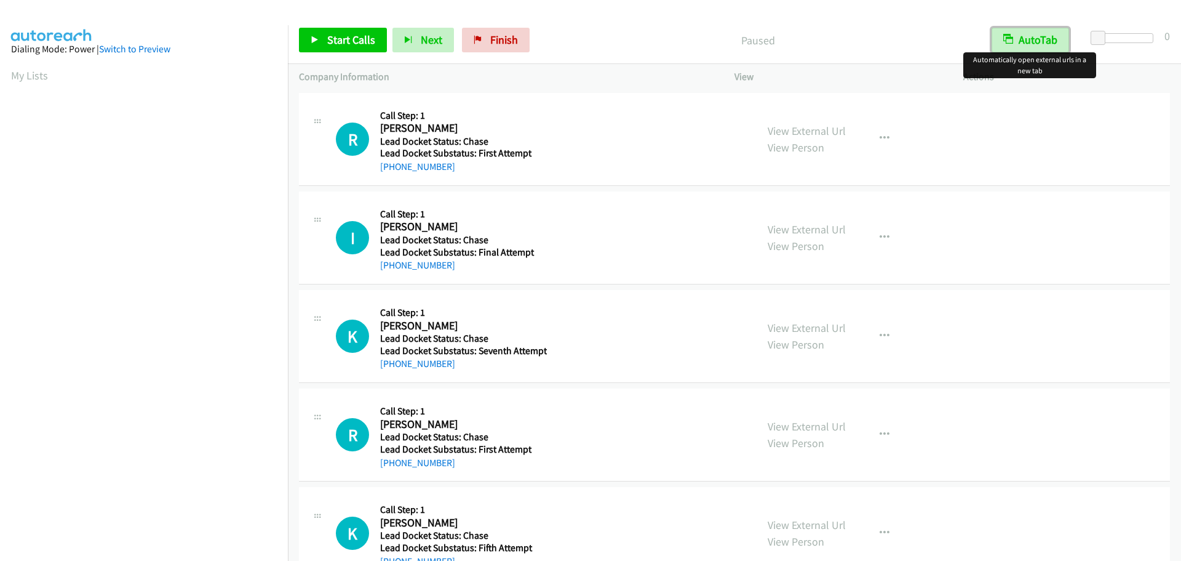
click at [1042, 42] on button "AutoTab" at bounding box center [1031, 40] width 78 height 25
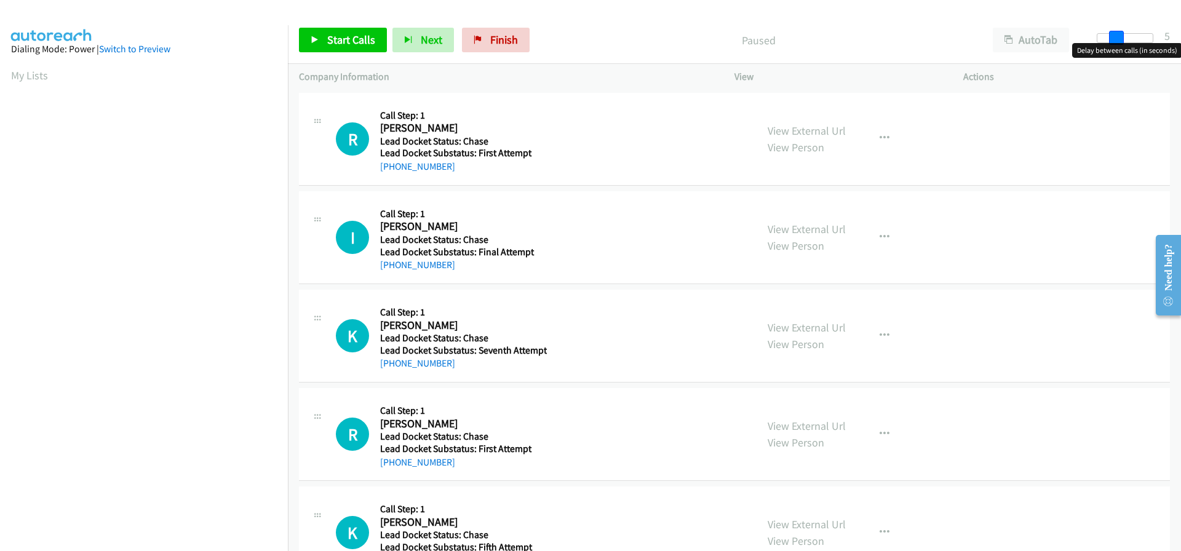
drag, startPoint x: 1098, startPoint y: 35, endPoint x: 1115, endPoint y: 35, distance: 17.2
click at [1115, 35] on span at bounding box center [1116, 38] width 15 height 15
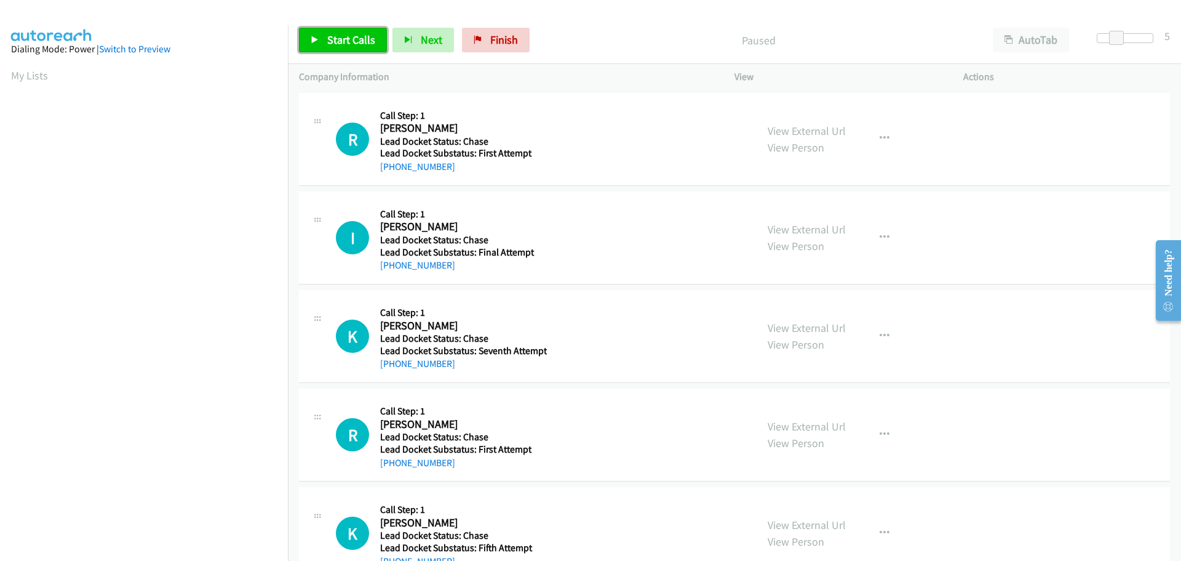
click at [375, 36] on link "Start Calls" at bounding box center [343, 40] width 88 height 25
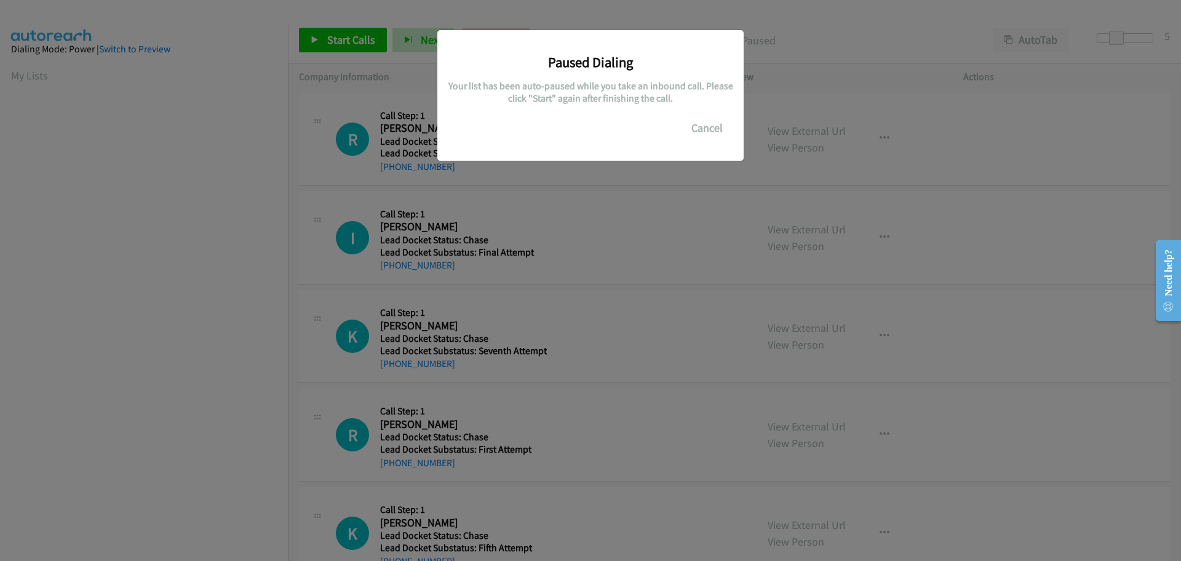
drag, startPoint x: 233, startPoint y: 69, endPoint x: 241, endPoint y: 63, distance: 10.1
click at [233, 67] on div "Paused Dialing Your list has been auto-paused while you take an inbound call. P…" at bounding box center [590, 285] width 1181 height 549
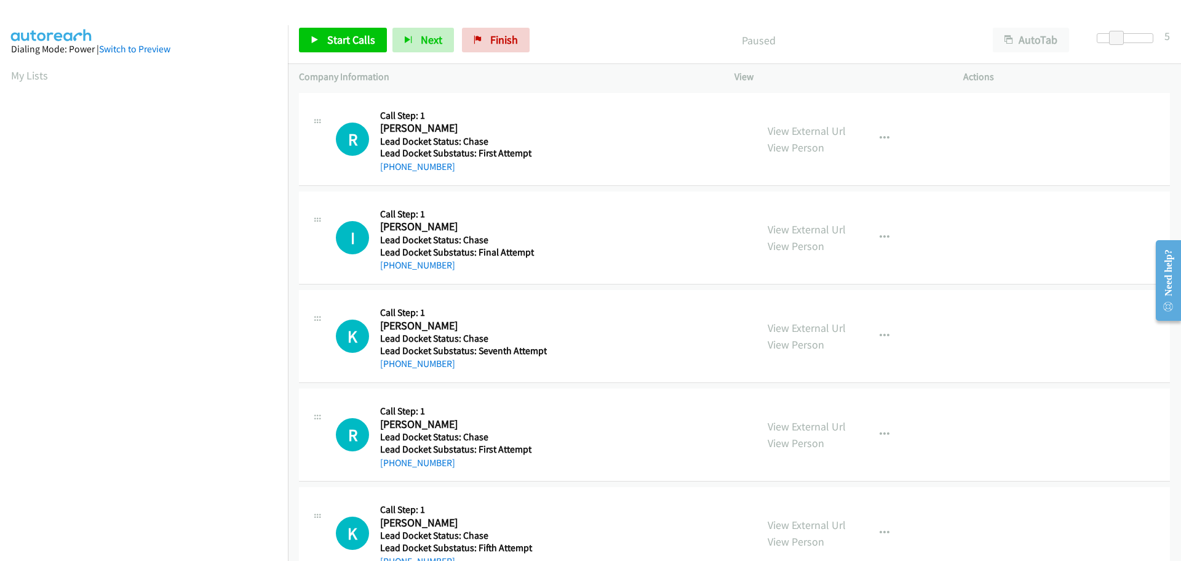
scroll to position [130, 0]
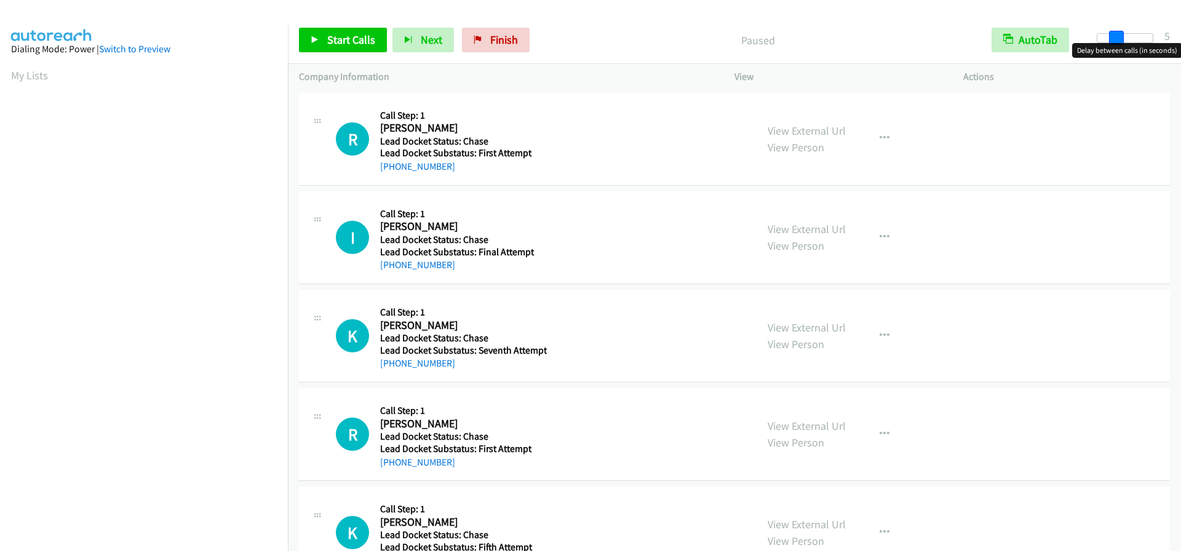
drag, startPoint x: 1100, startPoint y: 41, endPoint x: 1117, endPoint y: 41, distance: 17.2
click at [1117, 41] on span at bounding box center [1116, 38] width 15 height 15
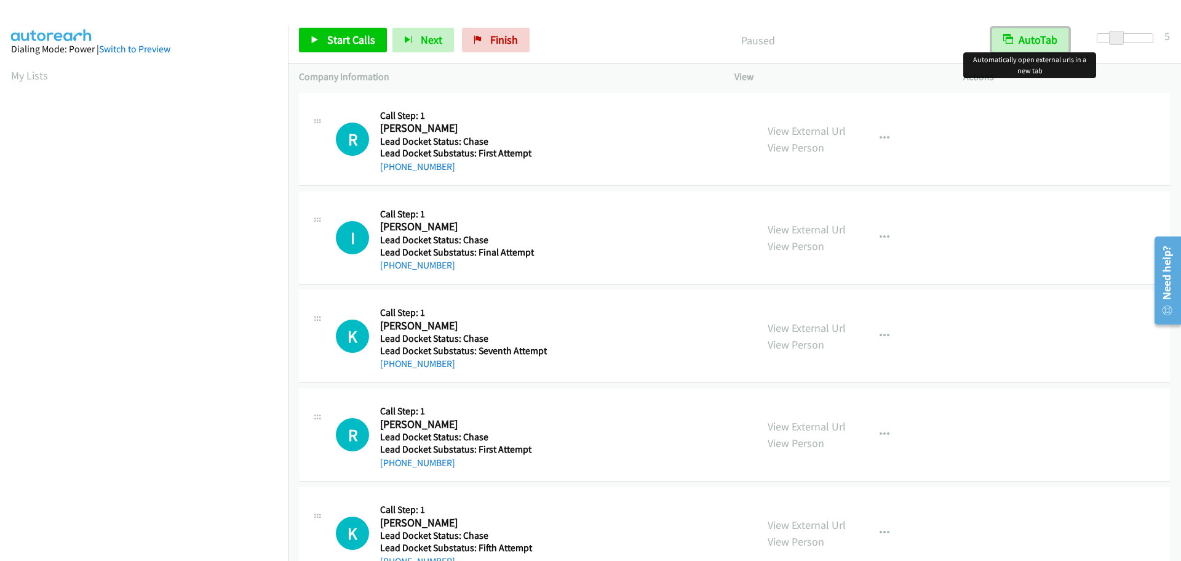
click at [1038, 33] on button "AutoTab" at bounding box center [1031, 40] width 78 height 25
click at [364, 39] on span "Start Calls" at bounding box center [351, 40] width 48 height 14
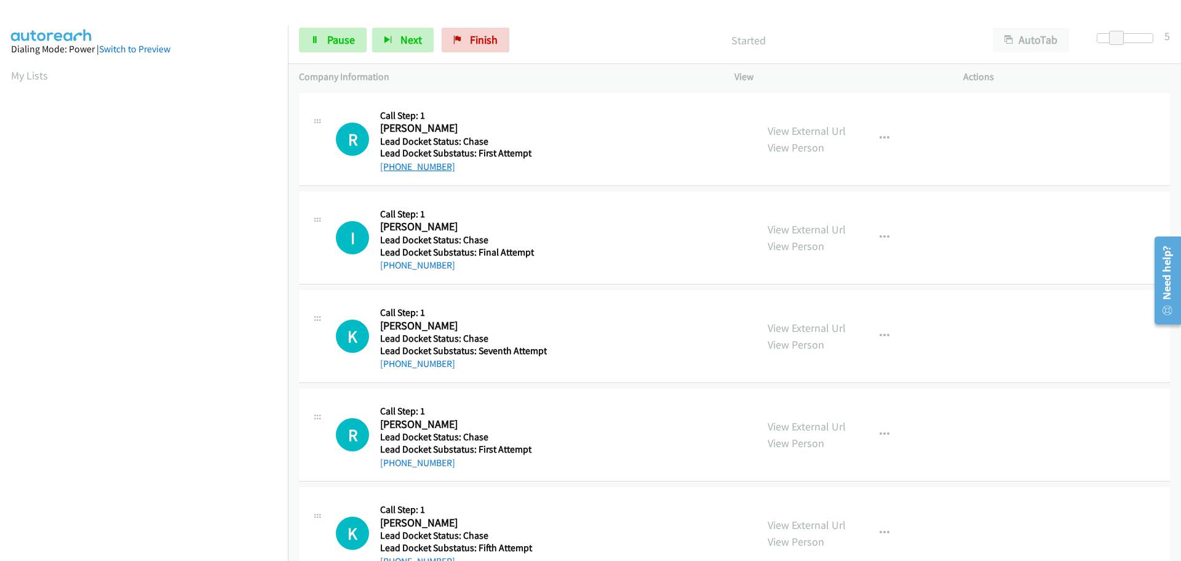
drag, startPoint x: 447, startPoint y: 167, endPoint x: 393, endPoint y: 164, distance: 54.2
click at [393, 164] on div "+1 818-297-2470" at bounding box center [462, 166] width 164 height 15
copy link "818-297-2470"
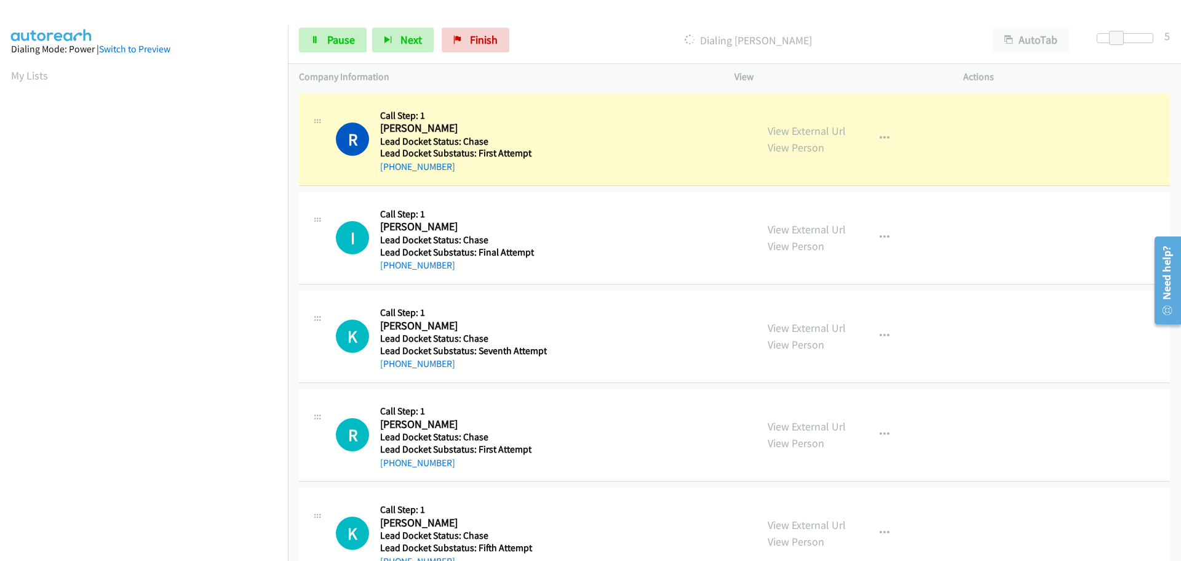
scroll to position [130, 0]
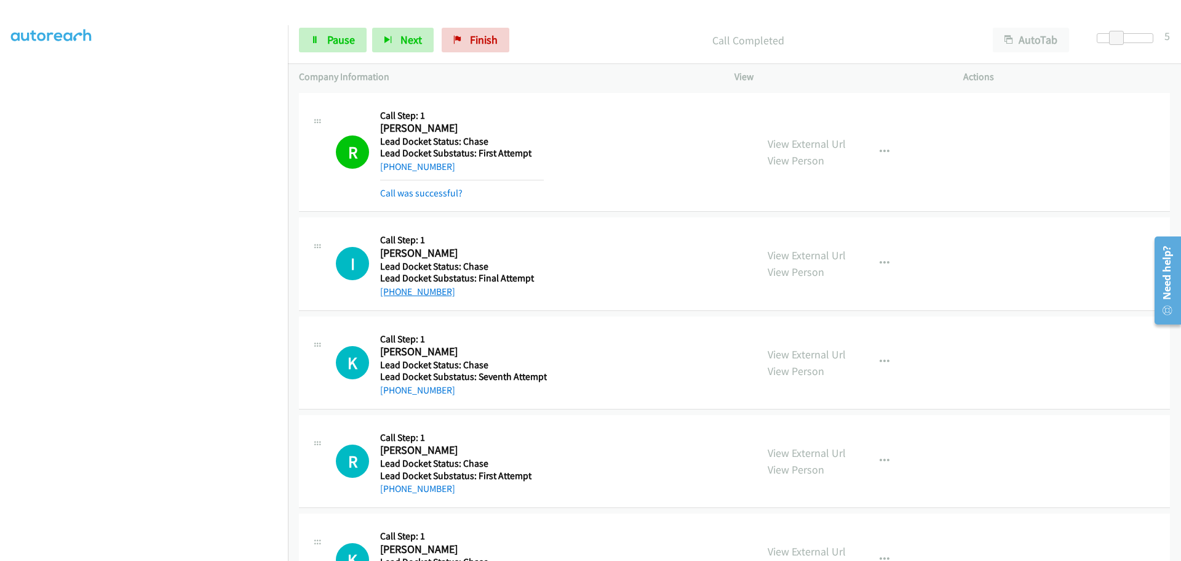
drag, startPoint x: 439, startPoint y: 291, endPoint x: 391, endPoint y: 293, distance: 48.0
click at [391, 293] on div "+1 909-908-3105" at bounding box center [462, 291] width 164 height 15
copy link "909-908-3105"
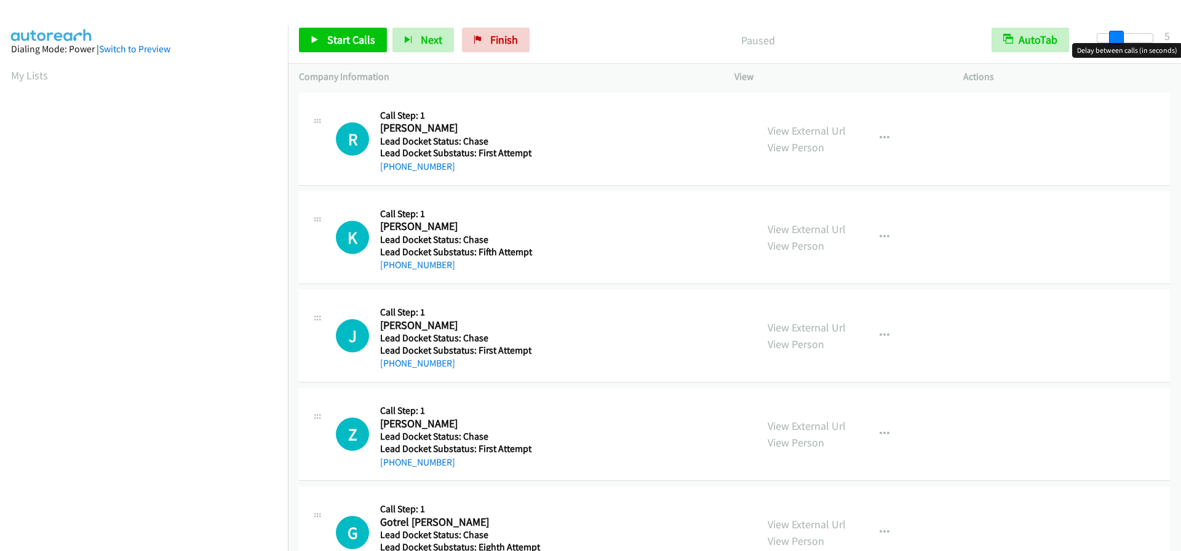
drag, startPoint x: 1094, startPoint y: 32, endPoint x: 1113, endPoint y: 32, distance: 19.1
click at [1113, 32] on span at bounding box center [1116, 38] width 15 height 15
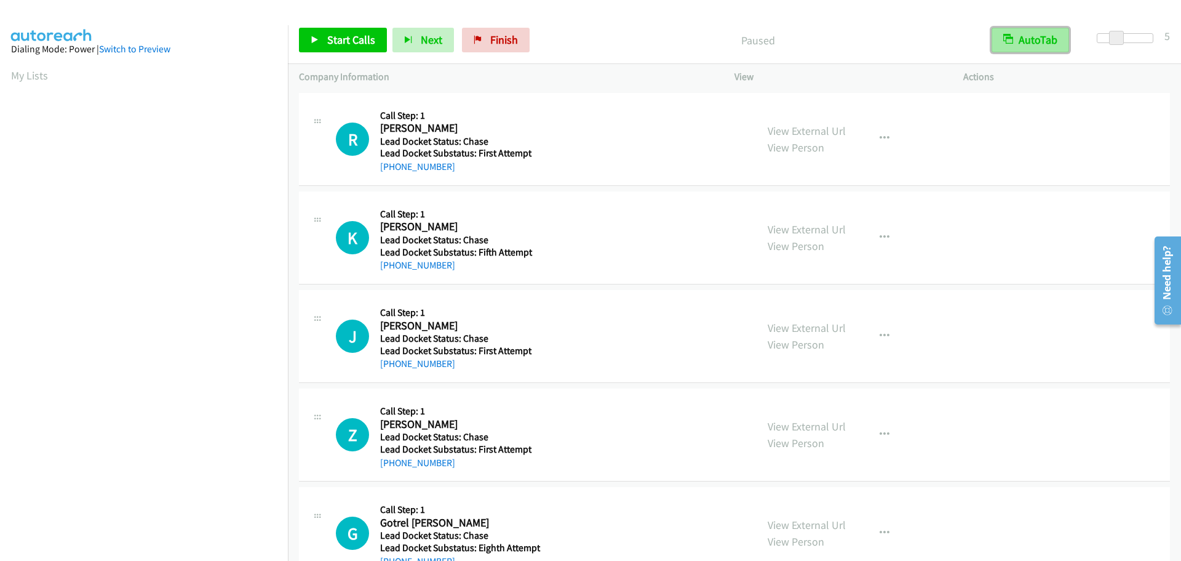
click at [1032, 43] on button "AutoTab" at bounding box center [1031, 40] width 78 height 25
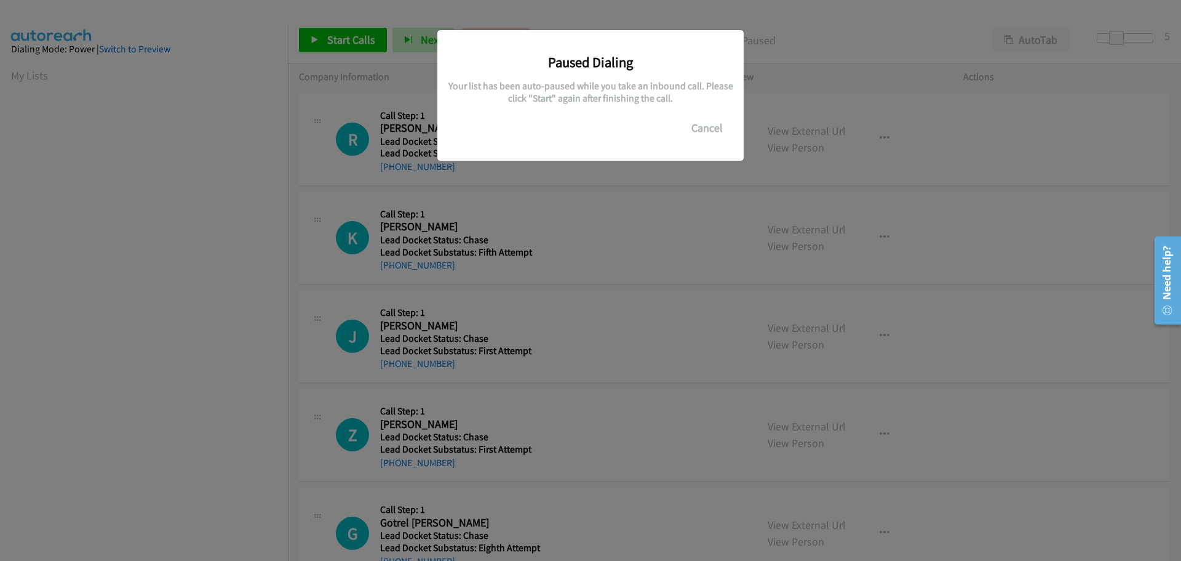
scroll to position [130, 0]
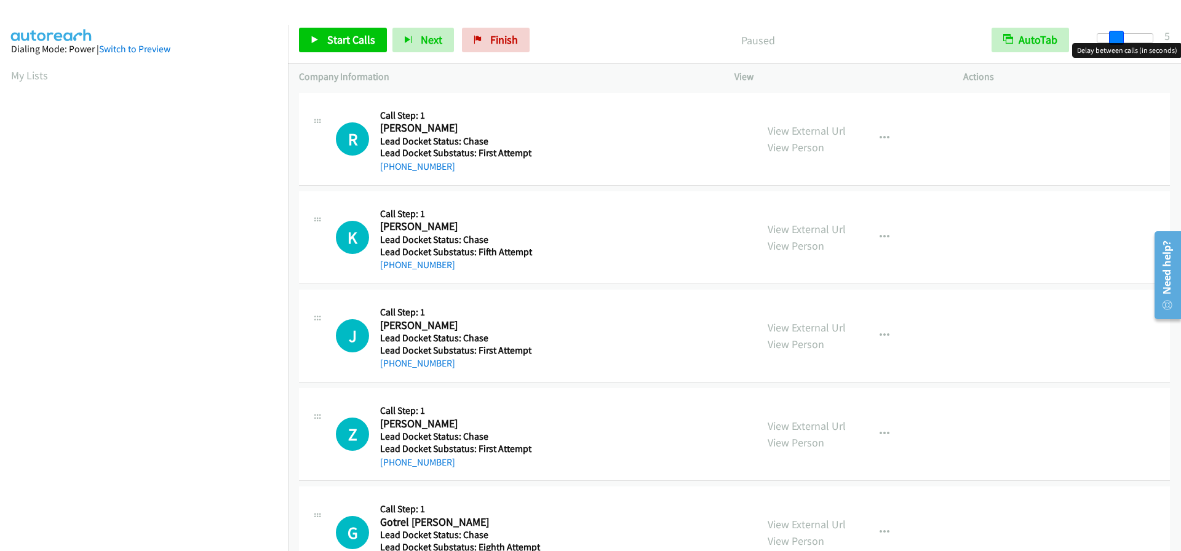
drag, startPoint x: 1098, startPoint y: 36, endPoint x: 1116, endPoint y: 41, distance: 19.3
click at [1116, 41] on span at bounding box center [1116, 38] width 15 height 15
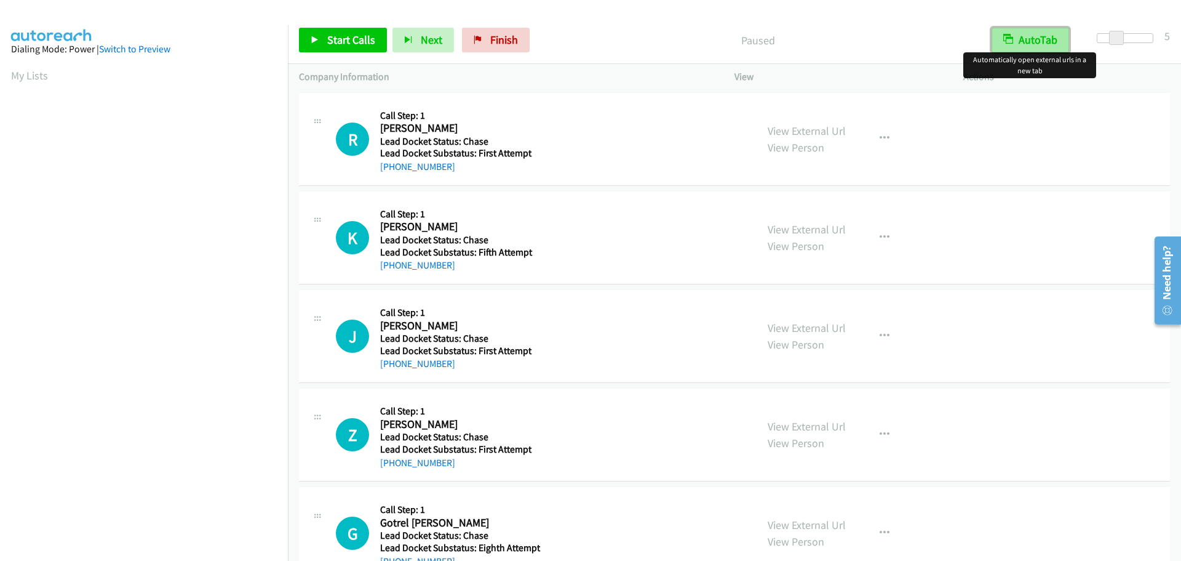
click at [1054, 41] on button "AutoTab" at bounding box center [1031, 40] width 78 height 25
click at [339, 33] on span "Start Calls" at bounding box center [351, 40] width 48 height 14
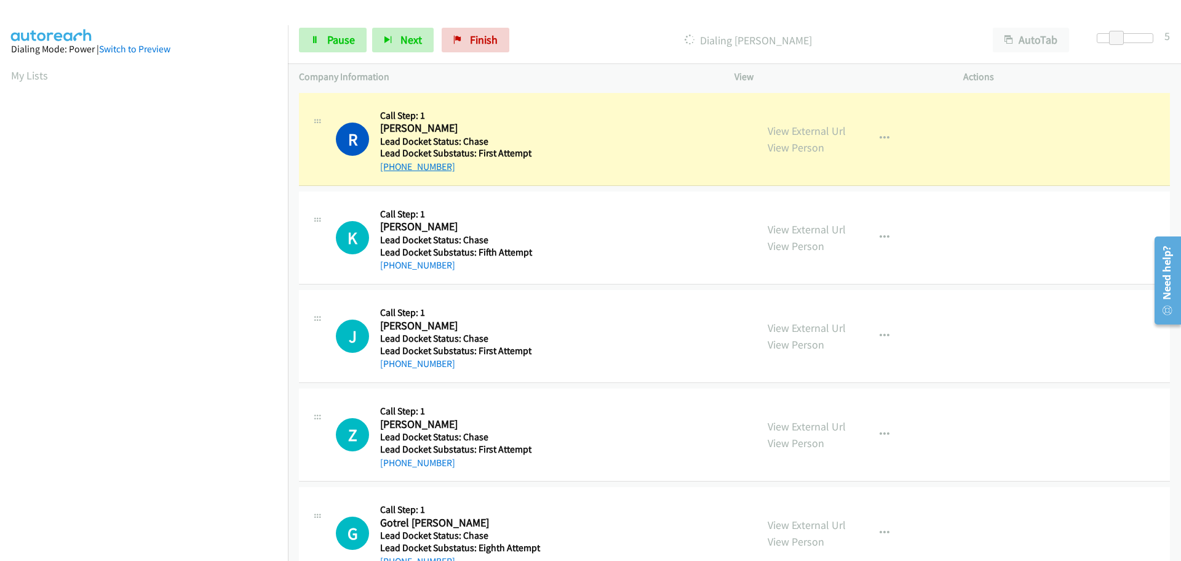
drag, startPoint x: 458, startPoint y: 169, endPoint x: 393, endPoint y: 166, distance: 65.3
click at [393, 166] on div "[PHONE_NUMBER]" at bounding box center [460, 166] width 161 height 15
copy link "[PHONE_NUMBER]"
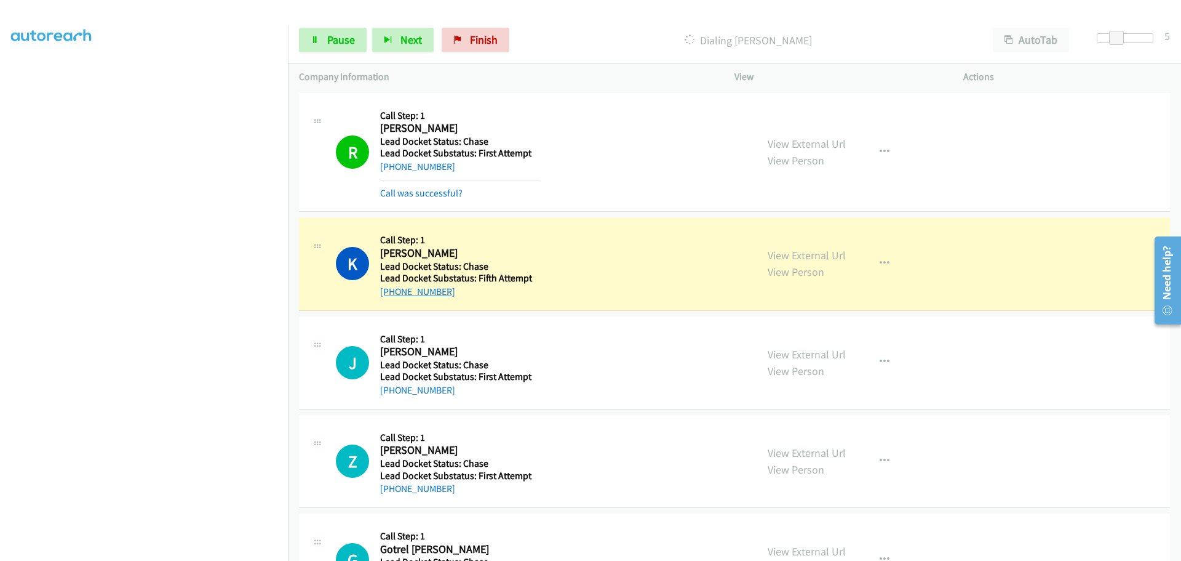
drag, startPoint x: 466, startPoint y: 294, endPoint x: 393, endPoint y: 291, distance: 73.9
click at [393, 291] on div "[PHONE_NUMBER]" at bounding box center [460, 291] width 161 height 15
copy link "[PHONE_NUMBER]"
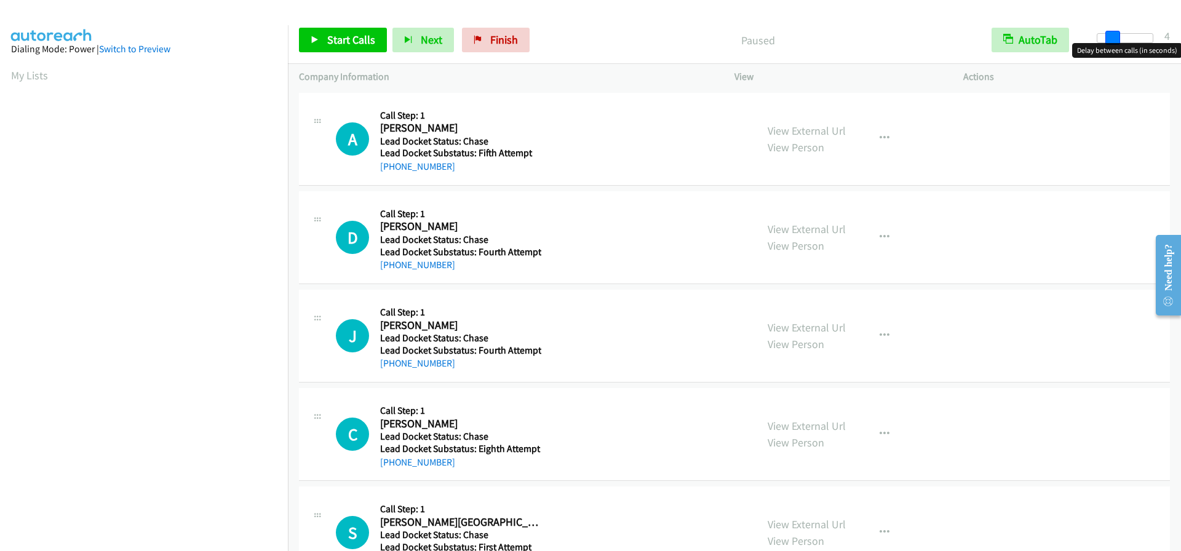
drag, startPoint x: 1101, startPoint y: 38, endPoint x: 1115, endPoint y: 40, distance: 14.4
click at [1115, 40] on span at bounding box center [1113, 38] width 15 height 15
click at [1120, 42] on span at bounding box center [1120, 38] width 15 height 15
click at [1119, 40] on span at bounding box center [1116, 38] width 15 height 15
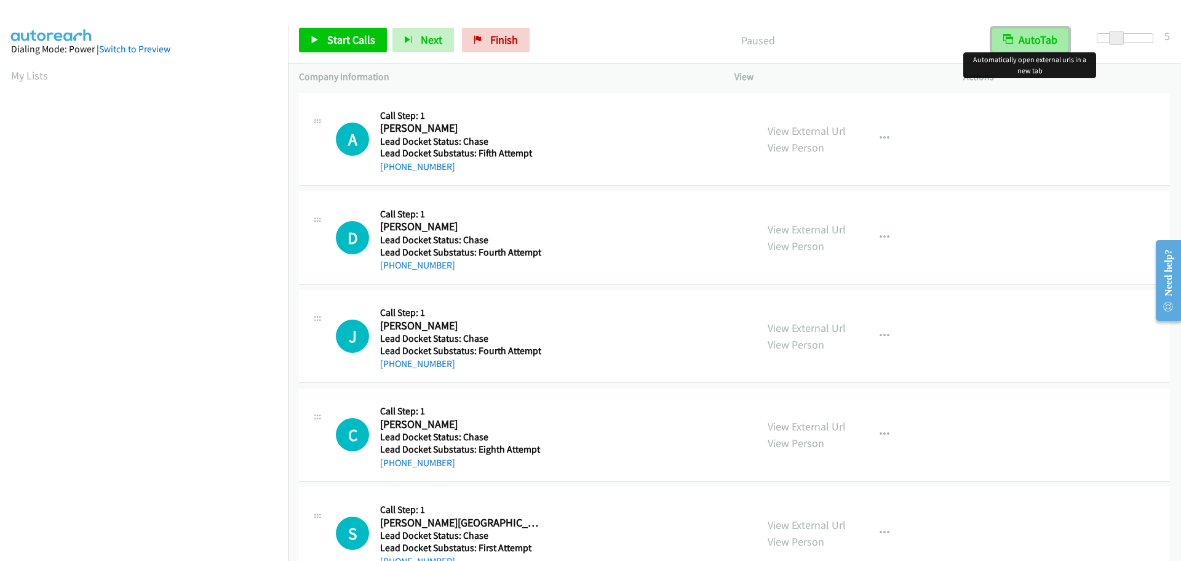
click at [1024, 37] on button "AutoTab" at bounding box center [1031, 40] width 78 height 25
click at [357, 37] on span "Start Calls" at bounding box center [351, 40] width 48 height 14
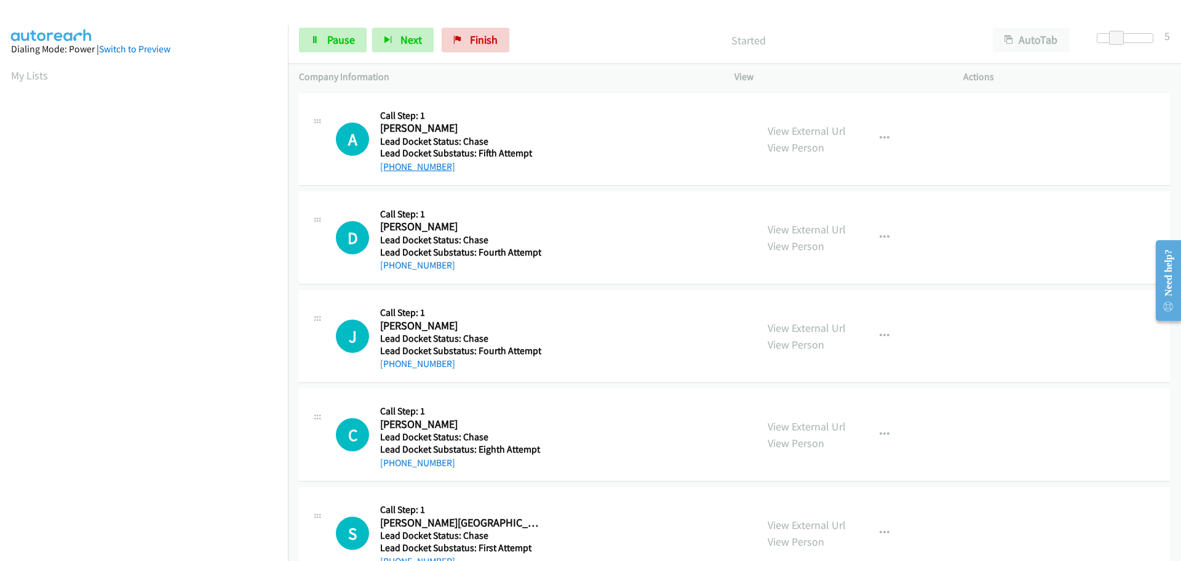
drag, startPoint x: 462, startPoint y: 168, endPoint x: 389, endPoint y: 163, distance: 72.8
click at [389, 163] on div "[PHONE_NUMBER]" at bounding box center [460, 166] width 161 height 15
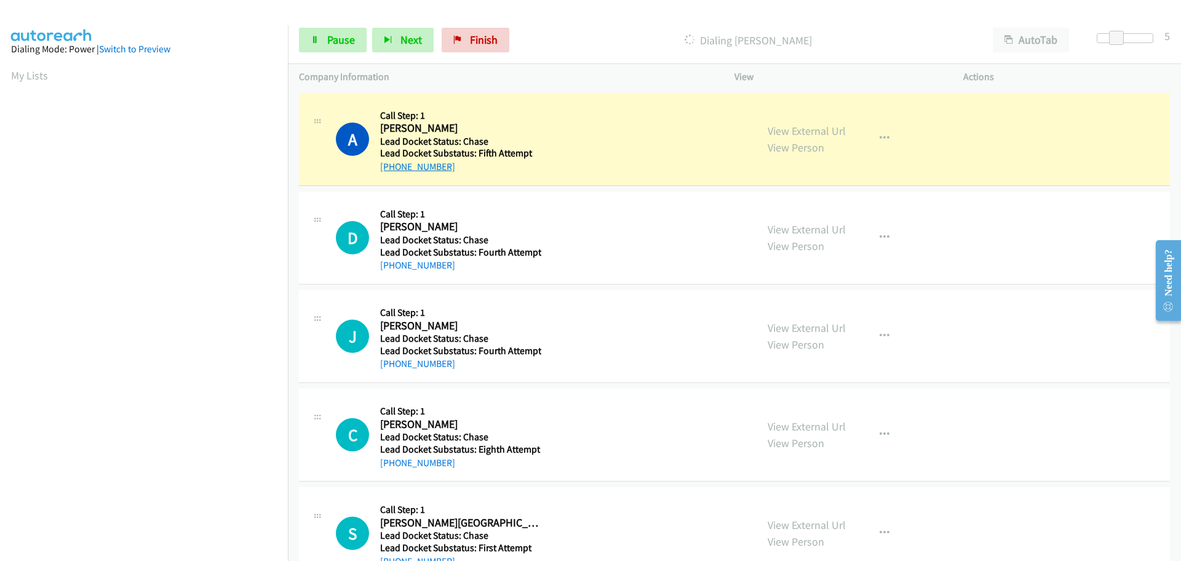
copy link "[PHONE_NUMBER]"
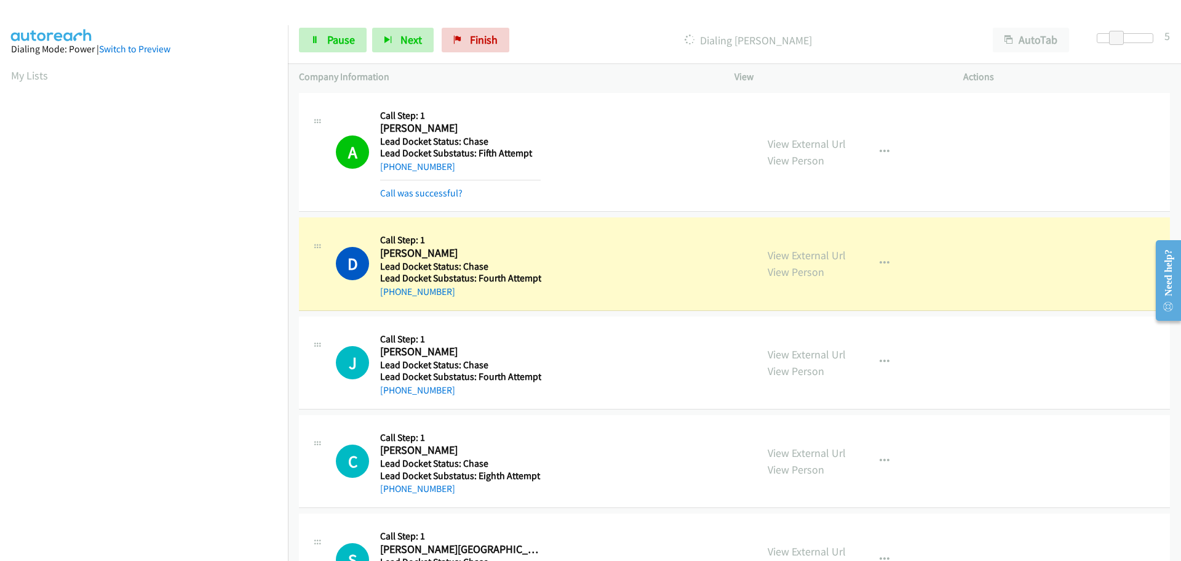
scroll to position [130, 0]
drag, startPoint x: 451, startPoint y: 295, endPoint x: 392, endPoint y: 298, distance: 59.2
click at [392, 298] on div "[PHONE_NUMBER]" at bounding box center [460, 291] width 161 height 15
copy link "[PHONE_NUMBER]"
